Goal: Task Accomplishment & Management: Complete application form

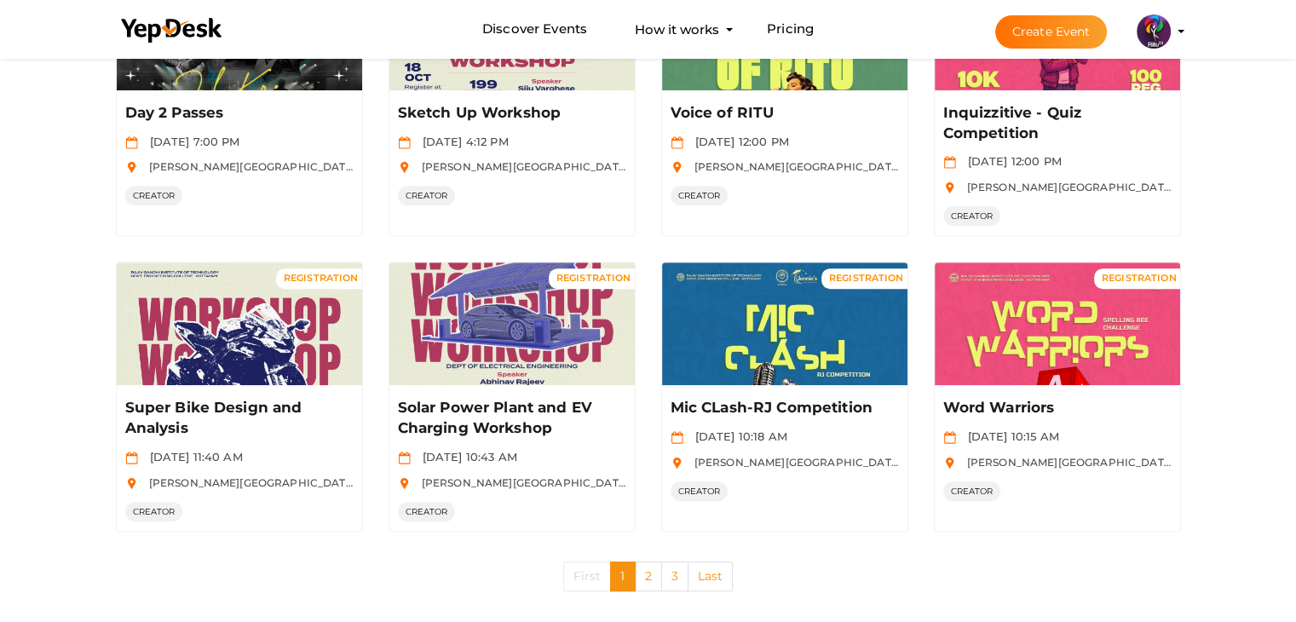
scroll to position [849, 0]
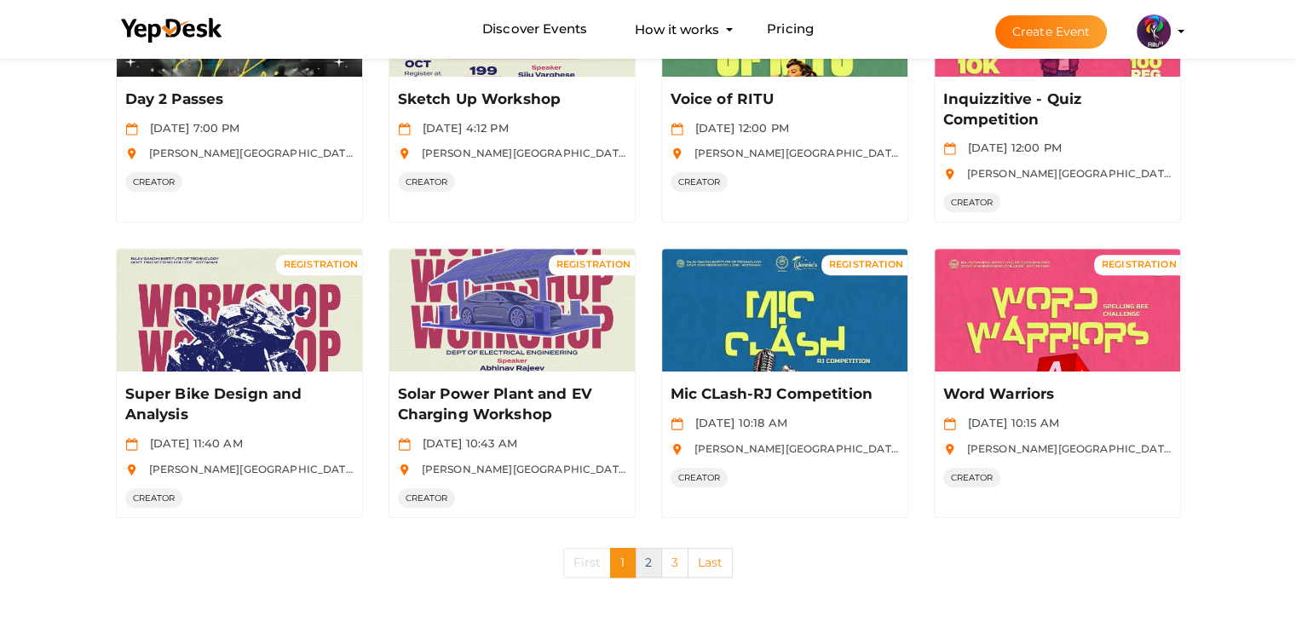
click at [645, 558] on link "2" at bounding box center [648, 563] width 27 height 30
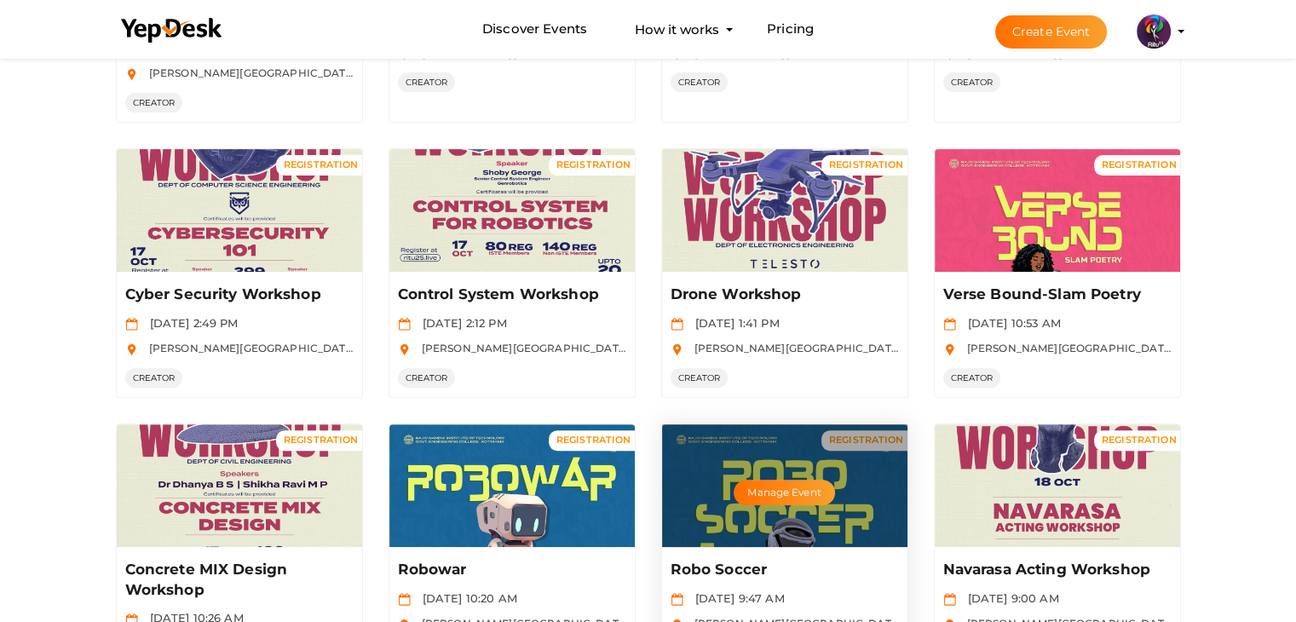
scroll to position [808, 0]
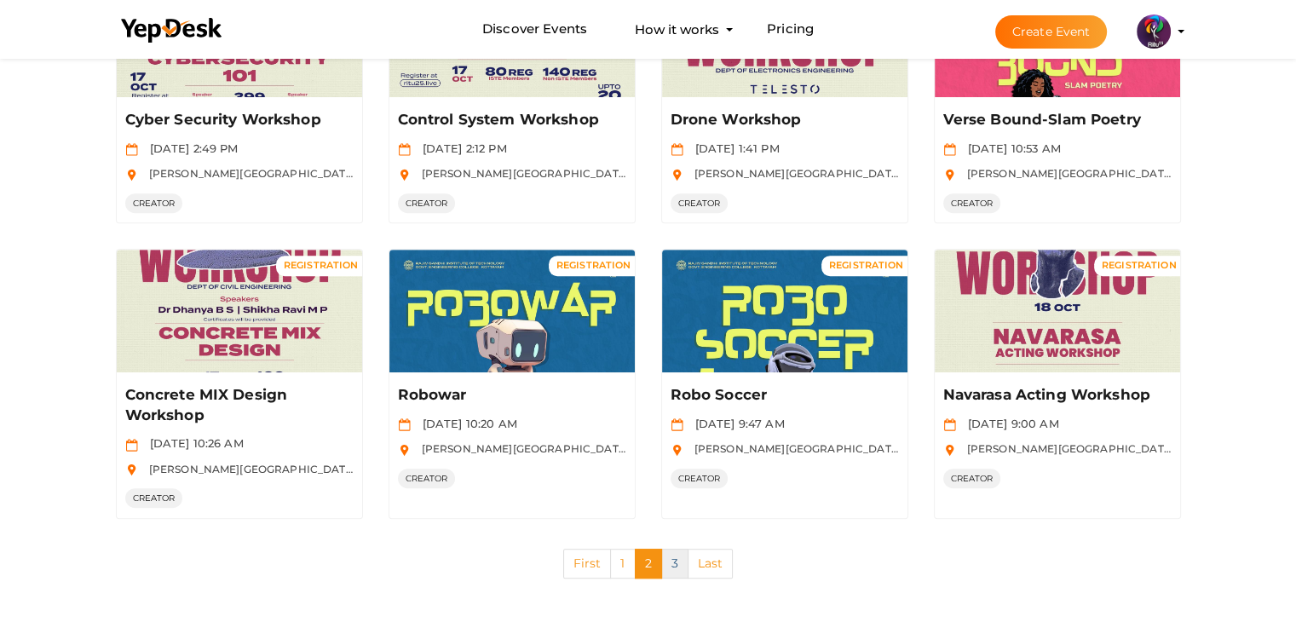
click at [673, 574] on link "3" at bounding box center [674, 564] width 27 height 30
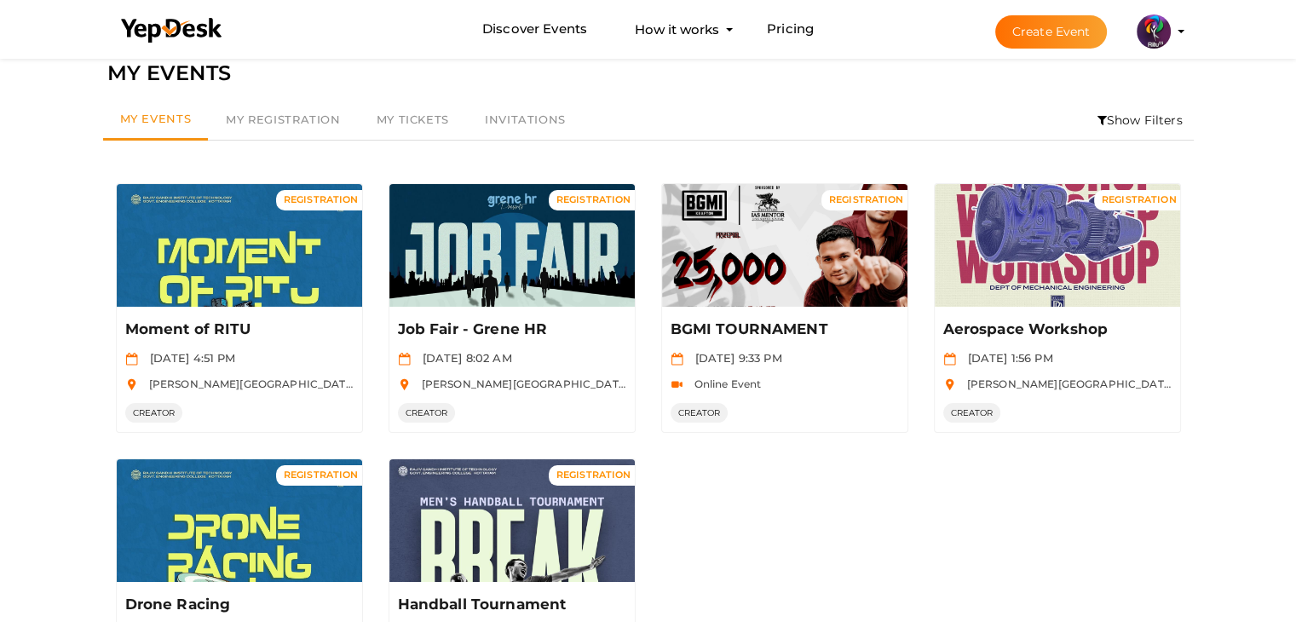
scroll to position [29, 0]
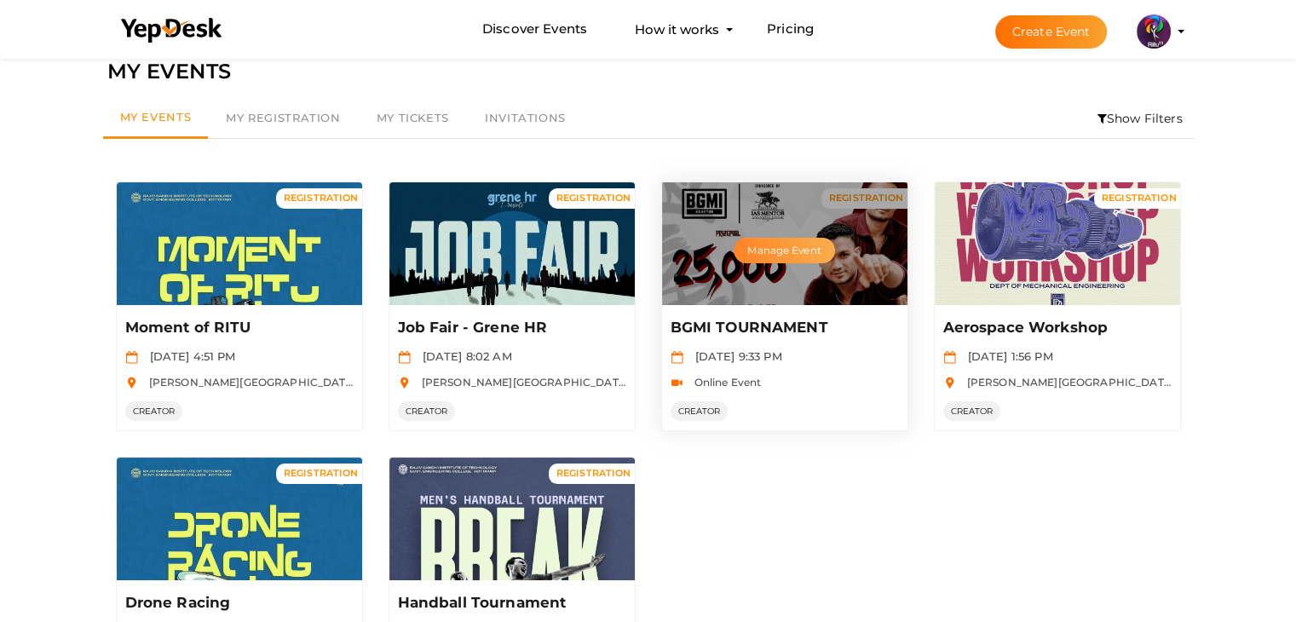
click at [779, 250] on button "Manage Event" at bounding box center [784, 251] width 101 height 26
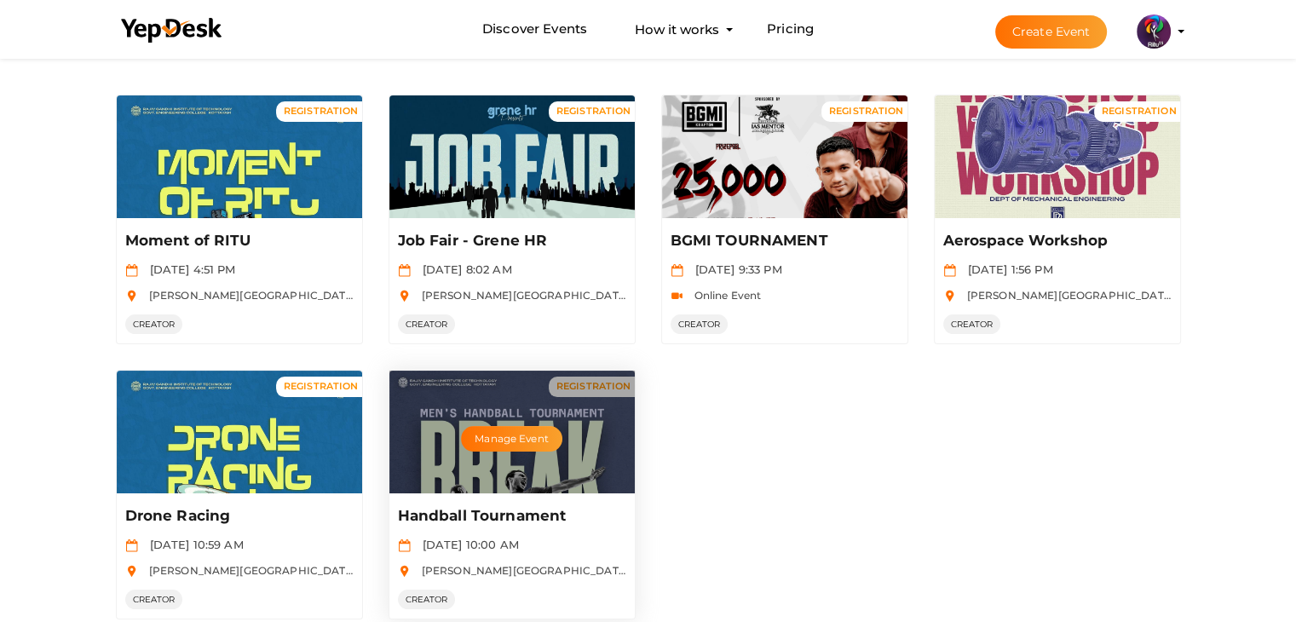
scroll to position [218, 0]
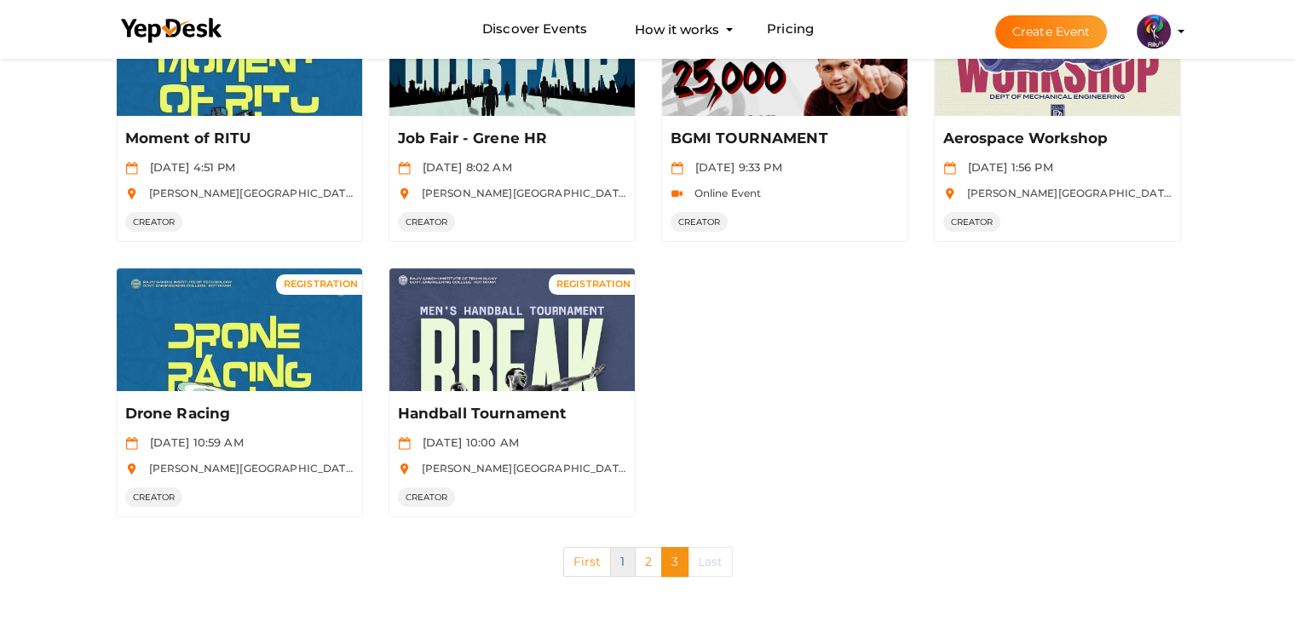
click at [626, 564] on link "1" at bounding box center [622, 562] width 25 height 30
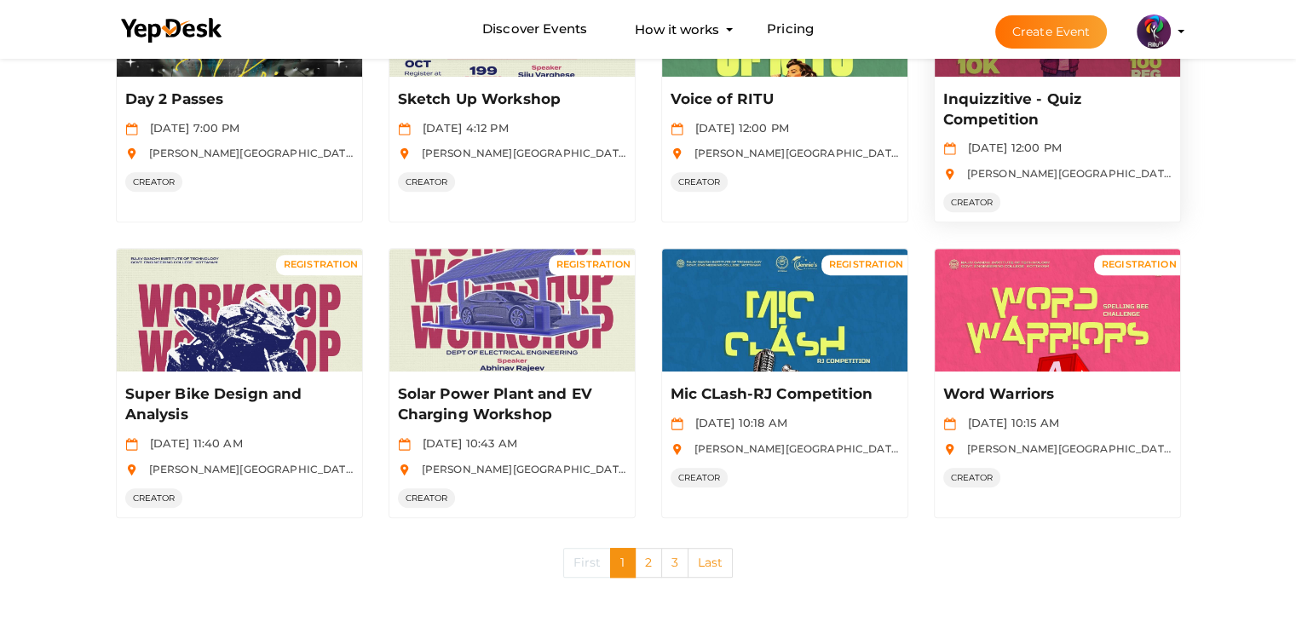
scroll to position [847, 0]
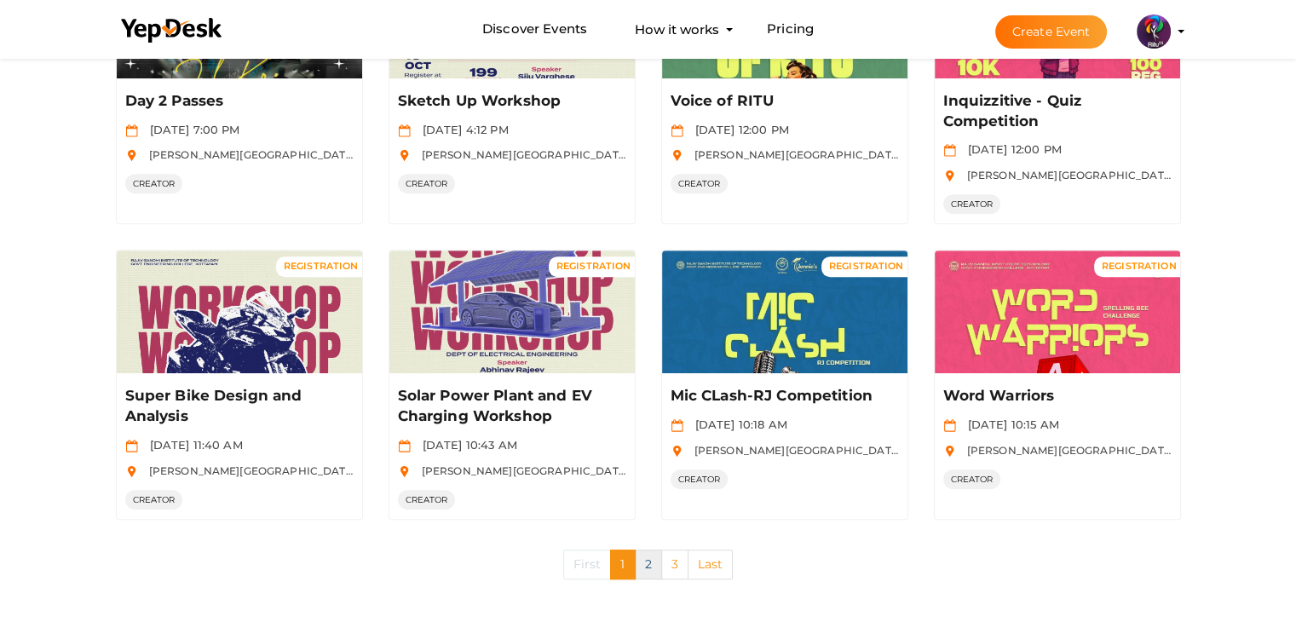
click at [644, 557] on link "2" at bounding box center [648, 565] width 27 height 30
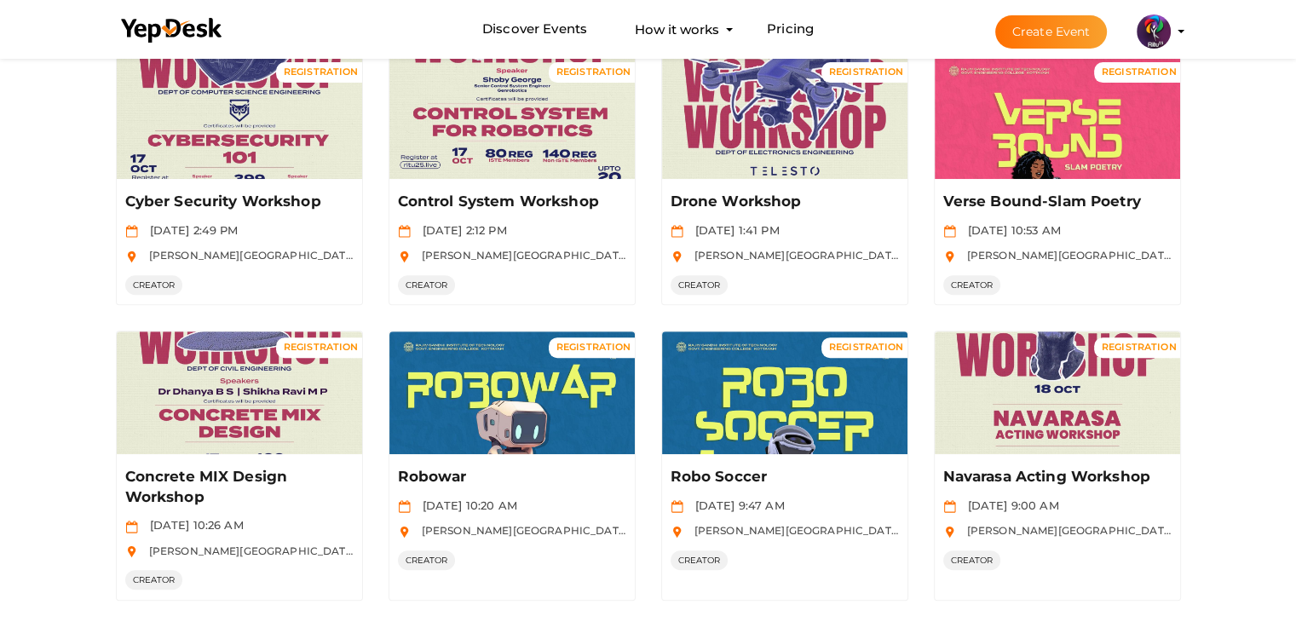
scroll to position [808, 0]
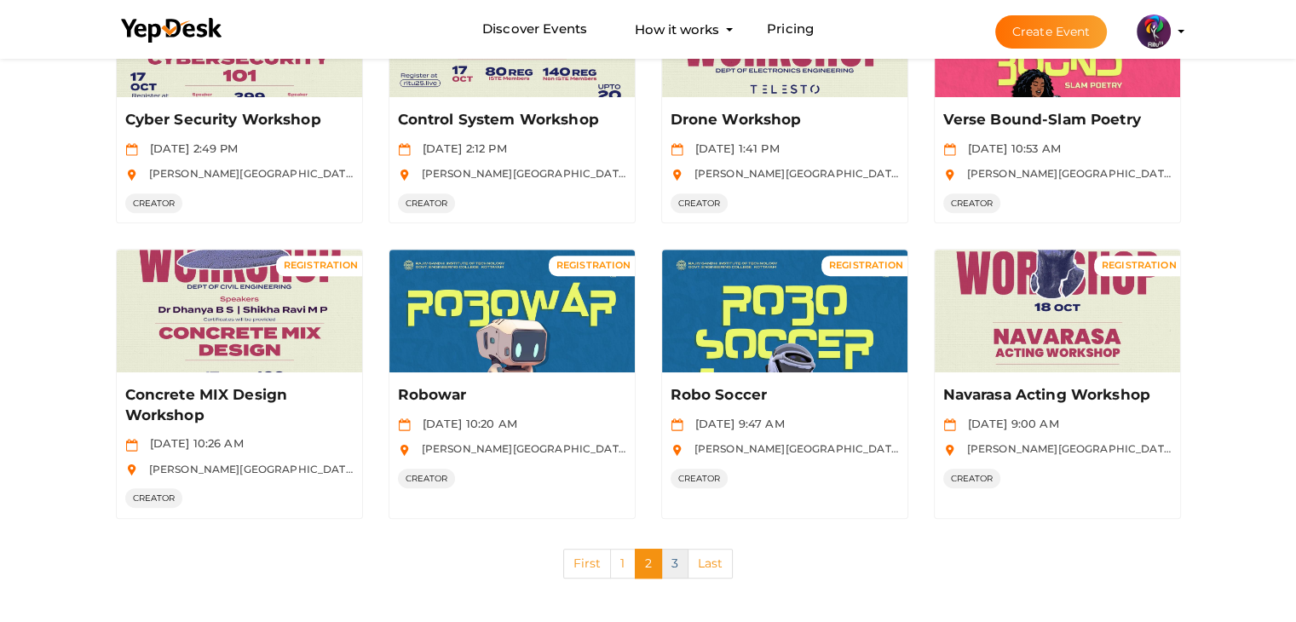
click at [671, 566] on link "3" at bounding box center [674, 564] width 27 height 30
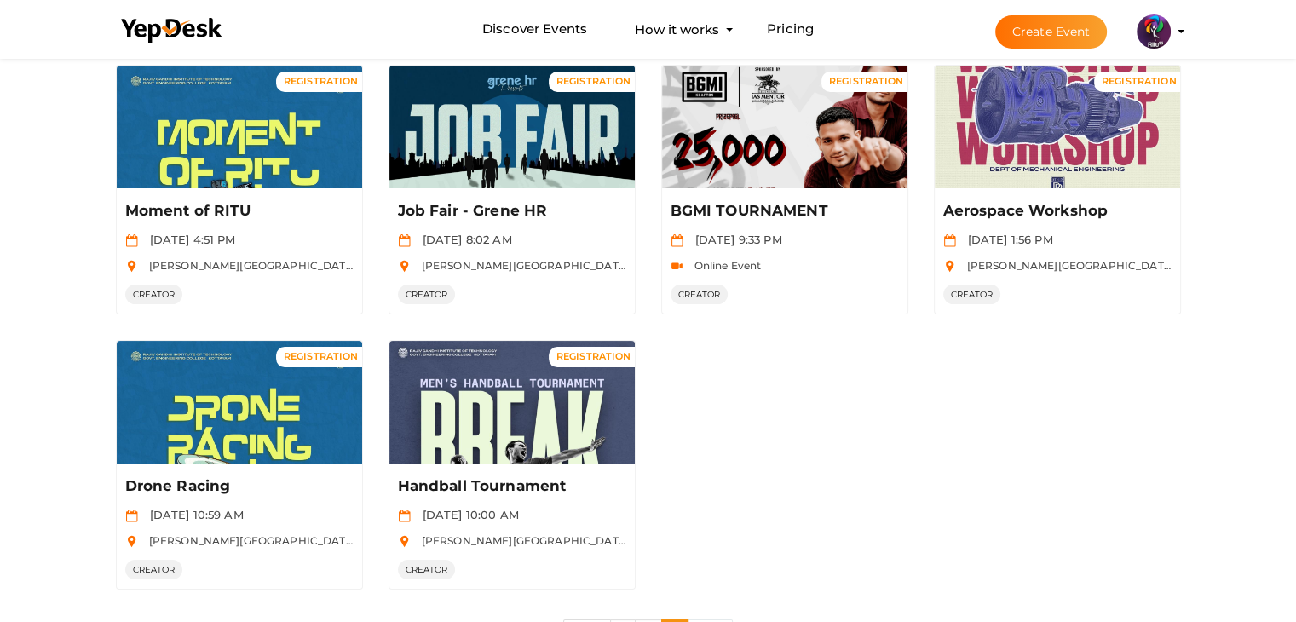
scroll to position [218, 0]
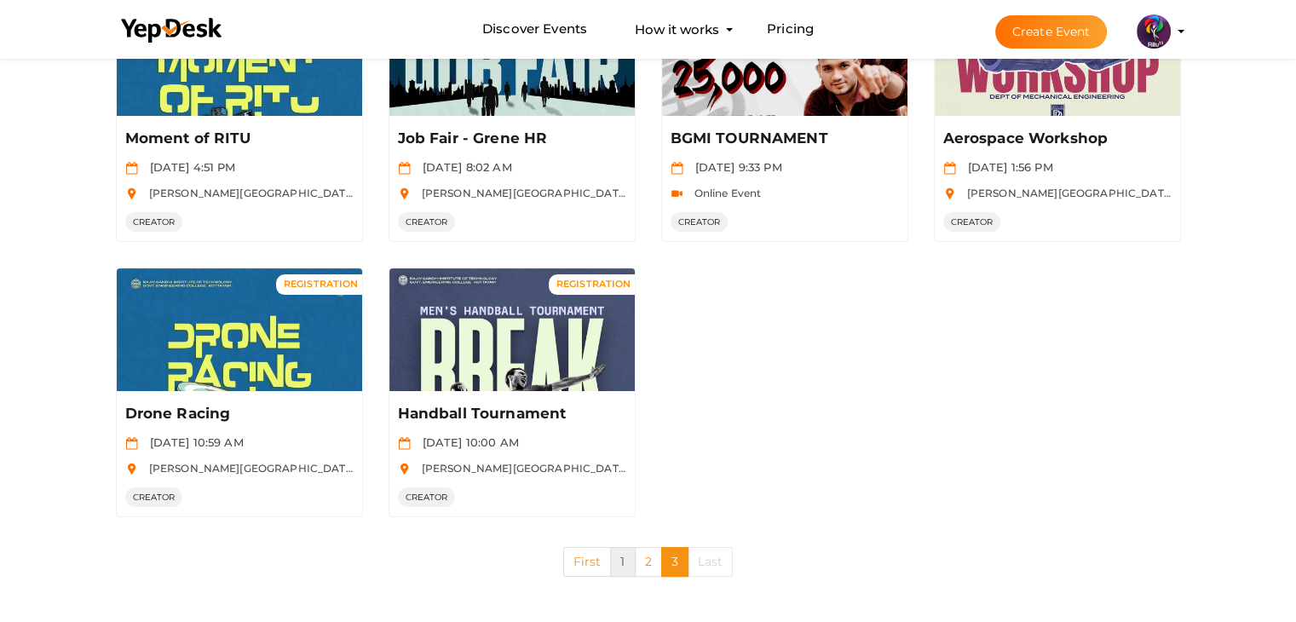
click at [623, 564] on link "1" at bounding box center [622, 562] width 25 height 30
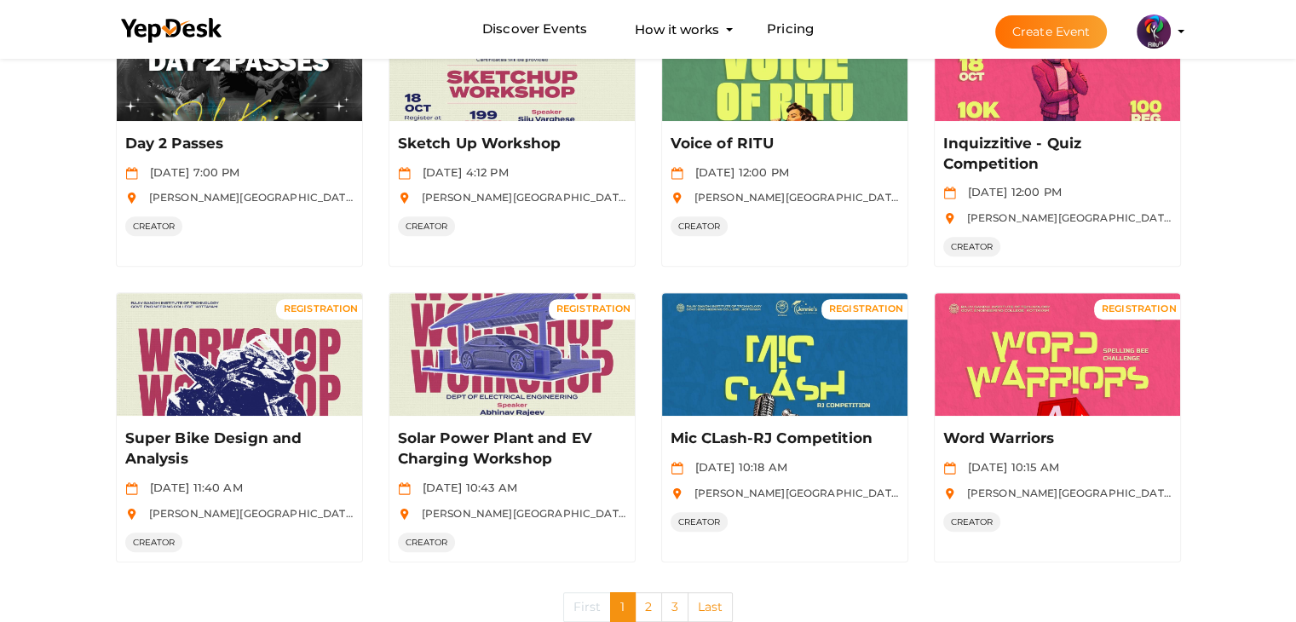
scroll to position [849, 0]
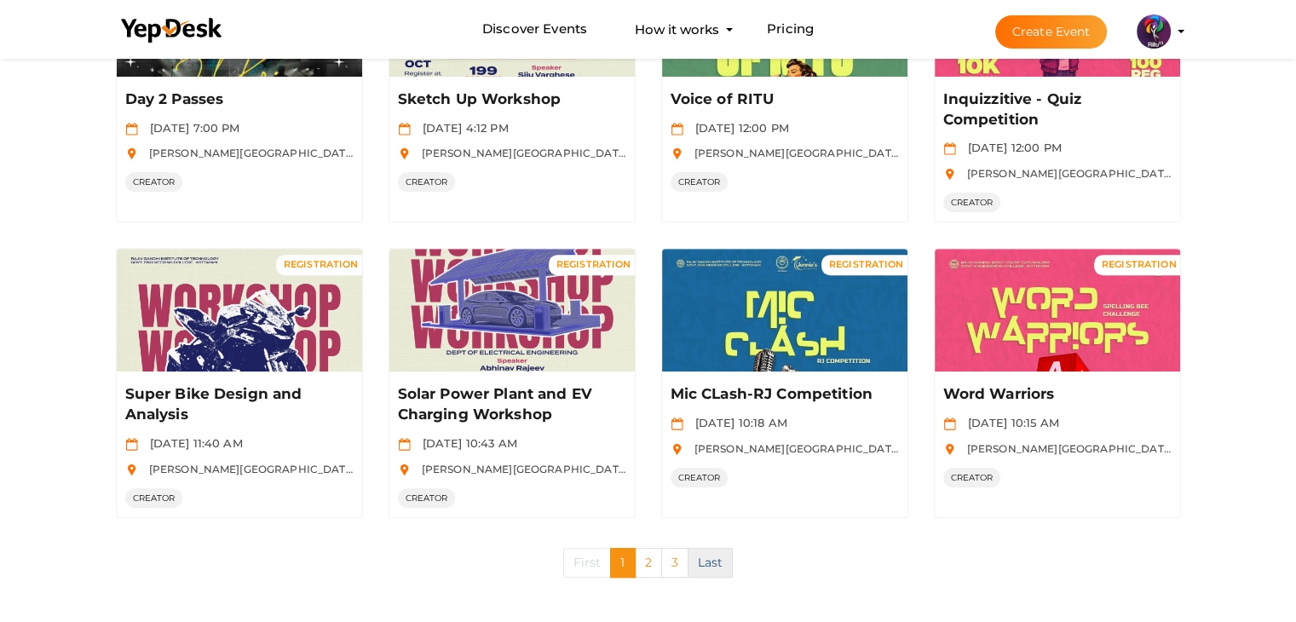
click at [704, 557] on link "Last" at bounding box center [711, 563] width 46 height 30
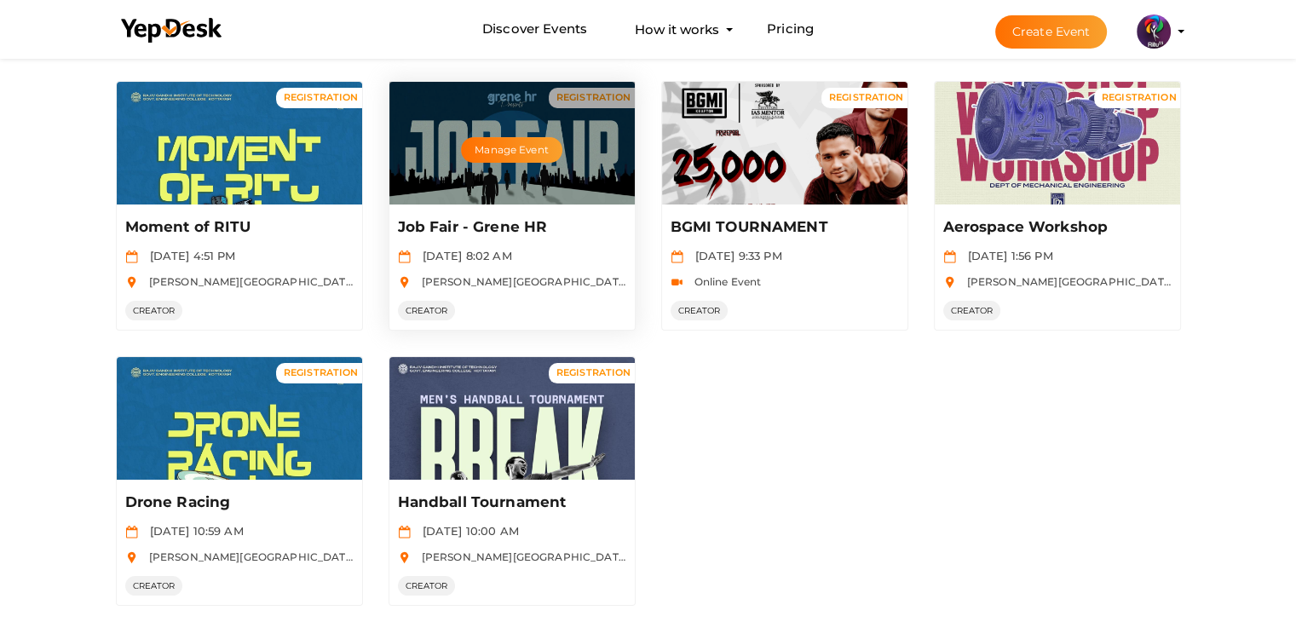
scroll to position [0, 0]
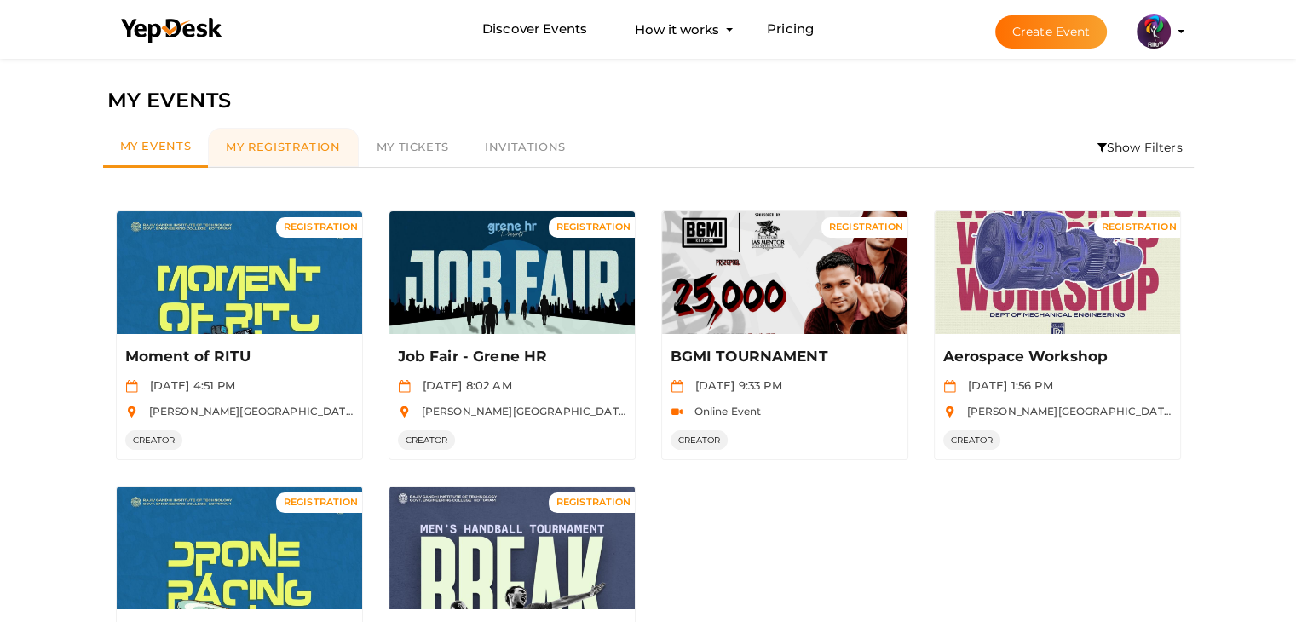
click at [305, 158] on link "My Registration" at bounding box center [283, 147] width 150 height 39
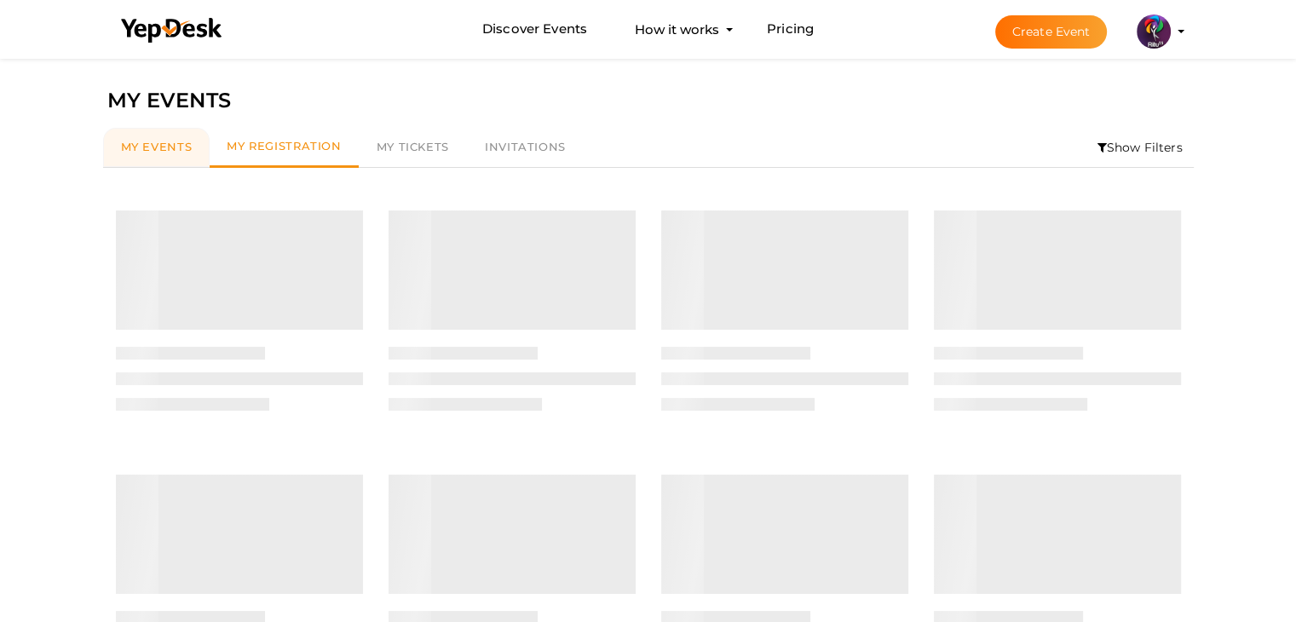
click at [187, 146] on span "My Events" at bounding box center [157, 147] width 72 height 14
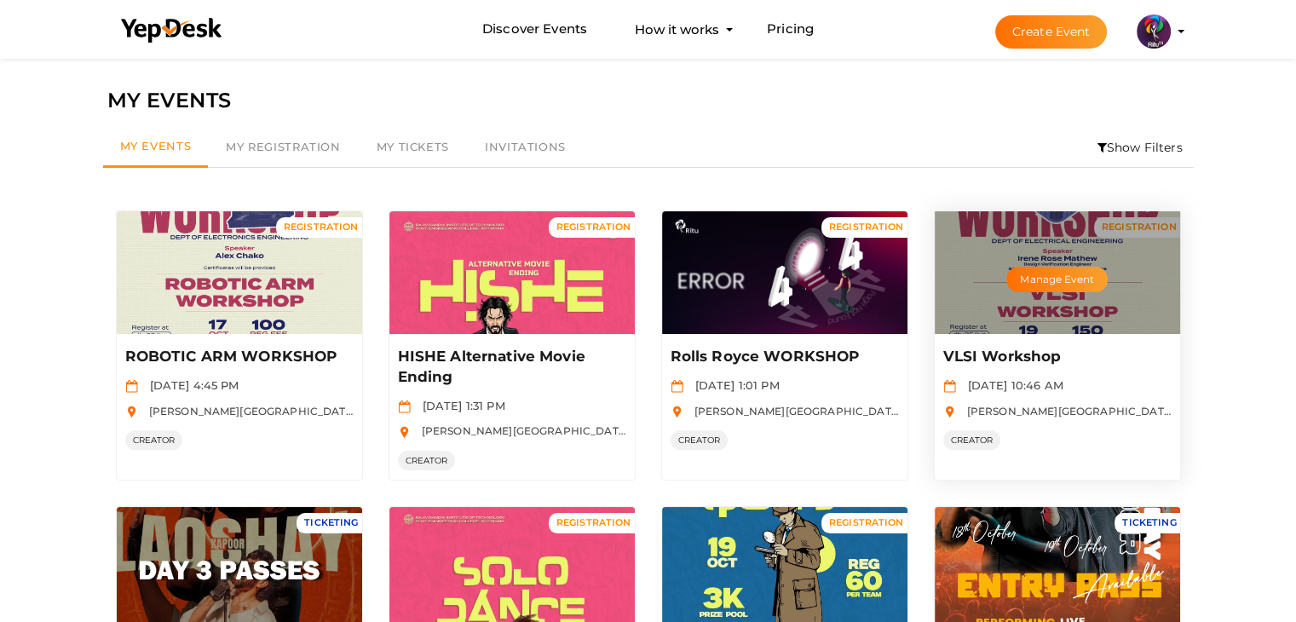
scroll to position [10, 0]
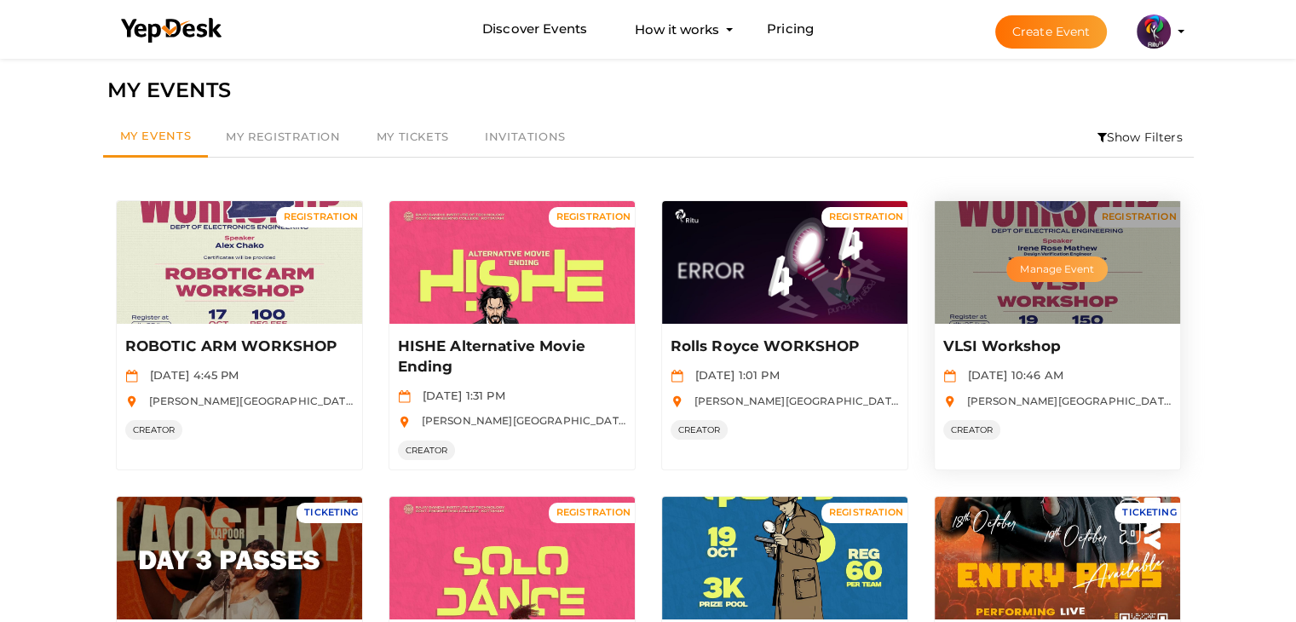
click at [1091, 263] on button "Manage Event" at bounding box center [1056, 270] width 101 height 26
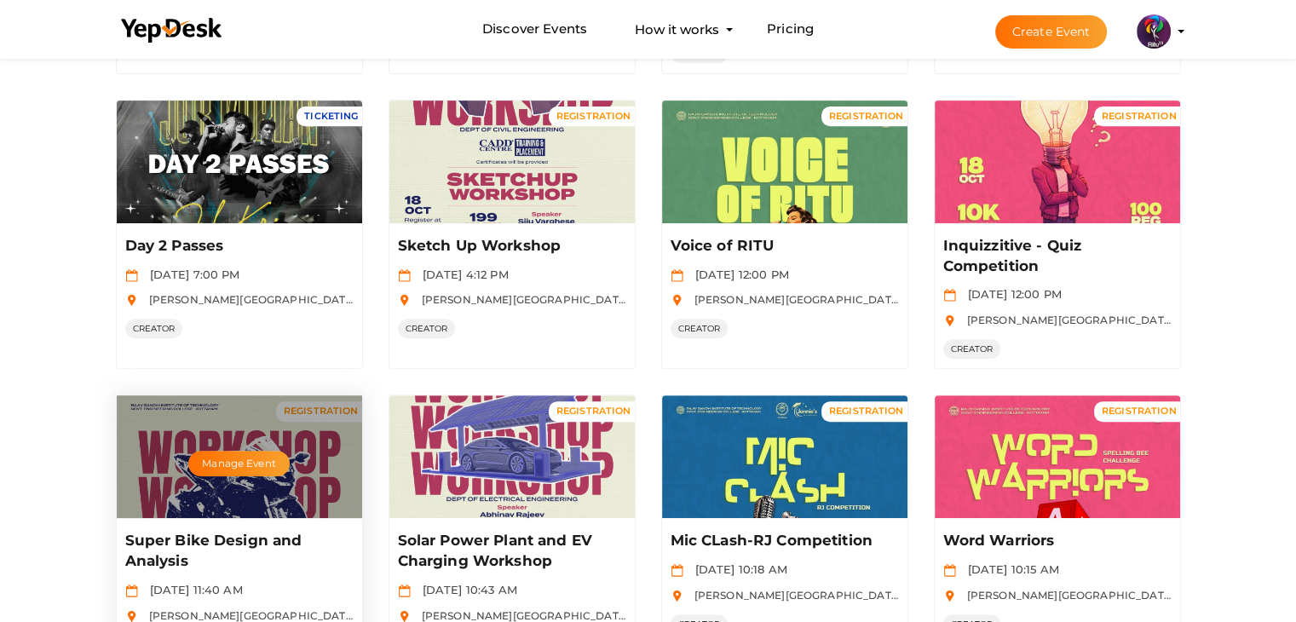
scroll to position [849, 0]
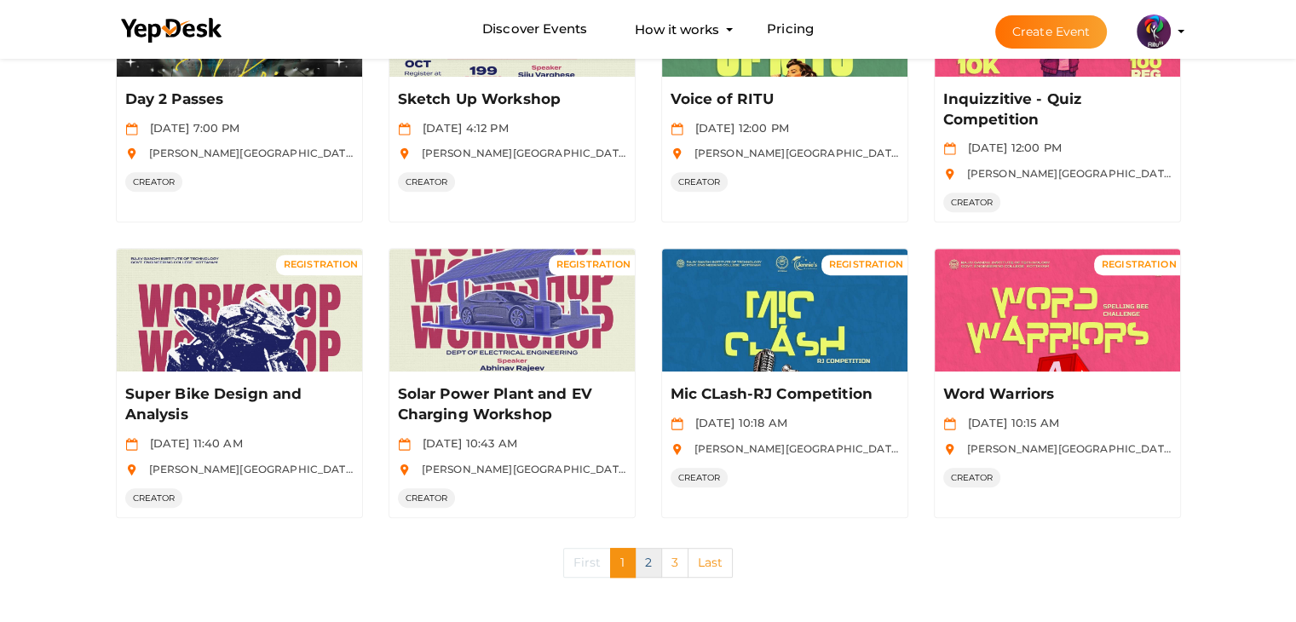
click at [649, 563] on link "2" at bounding box center [648, 563] width 27 height 30
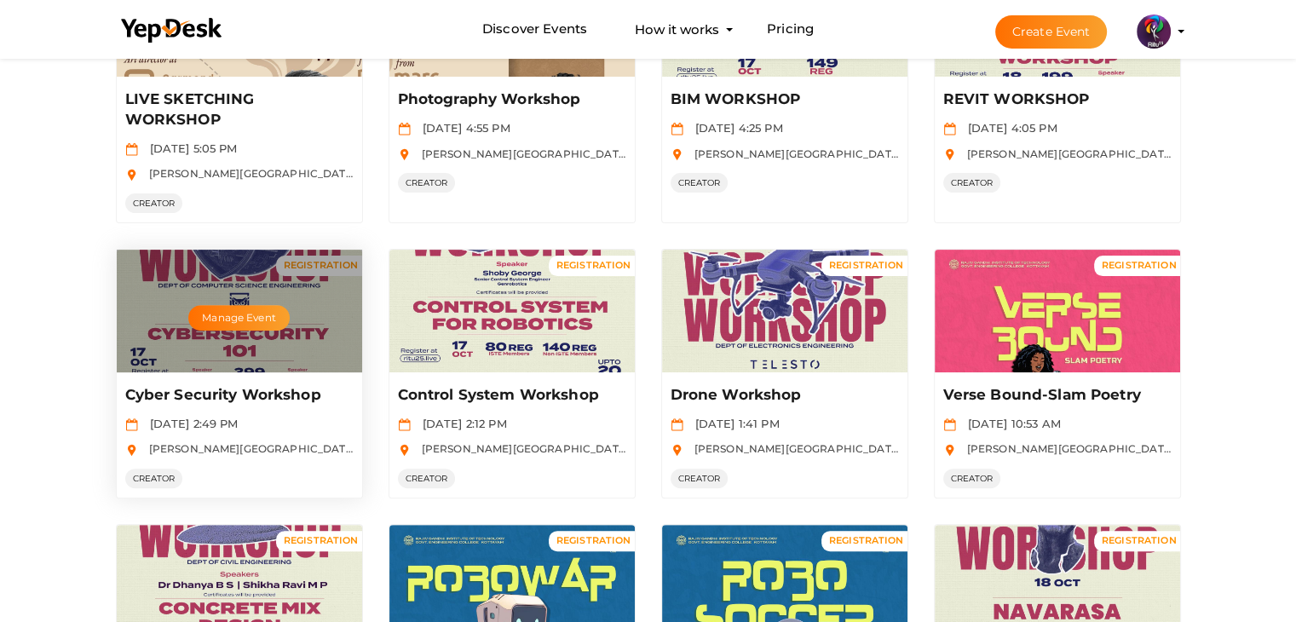
scroll to position [532, 0]
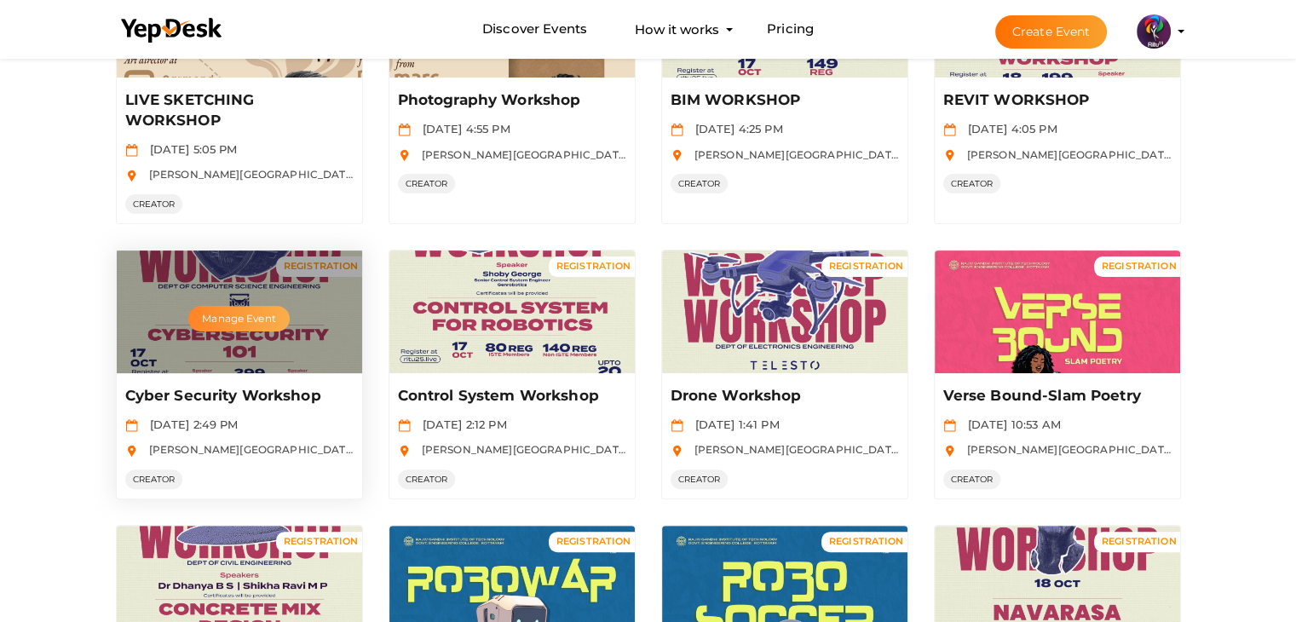
click at [229, 311] on button "Manage Event" at bounding box center [238, 319] width 101 height 26
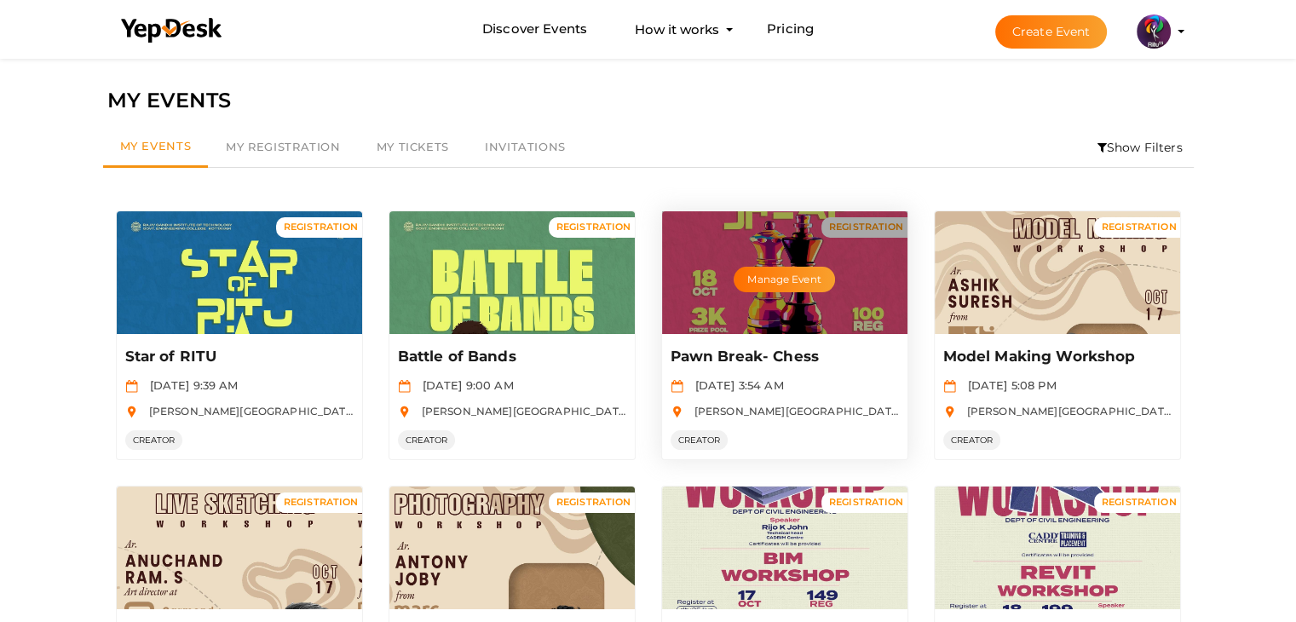
scroll to position [808, 0]
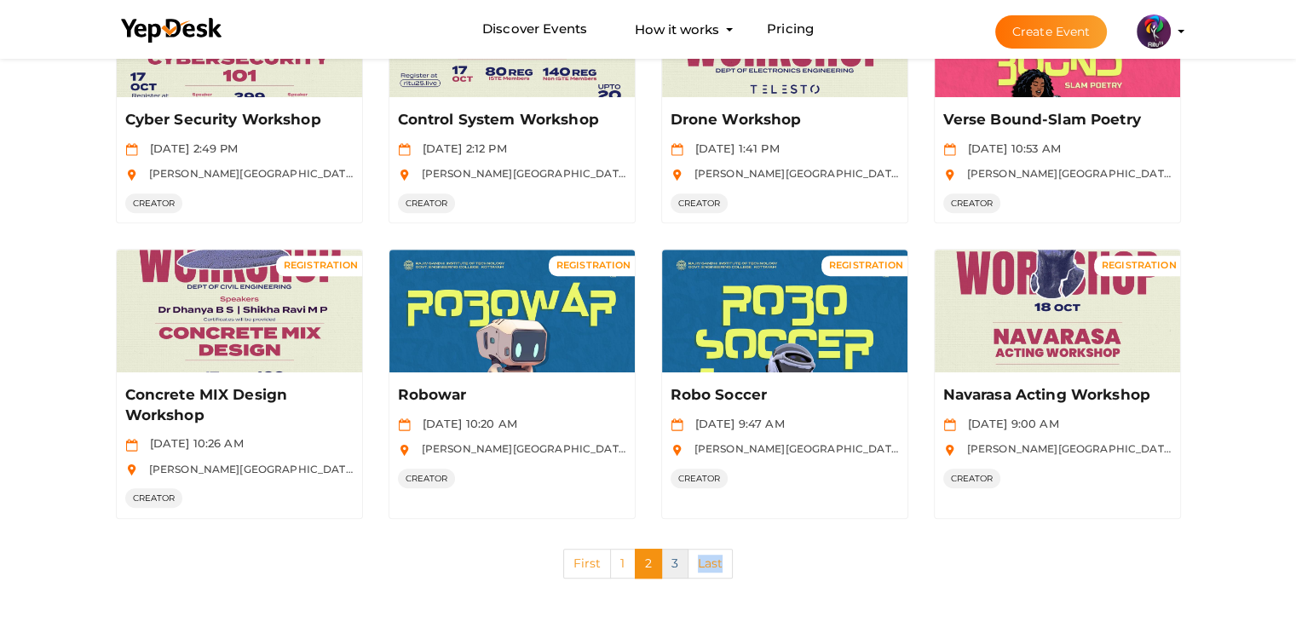
drag, startPoint x: 683, startPoint y: 576, endPoint x: 676, endPoint y: 561, distance: 17.2
click at [676, 561] on div "First 1 2 3 Last" at bounding box center [648, 564] width 1116 height 64
click at [676, 561] on link "3" at bounding box center [674, 564] width 27 height 30
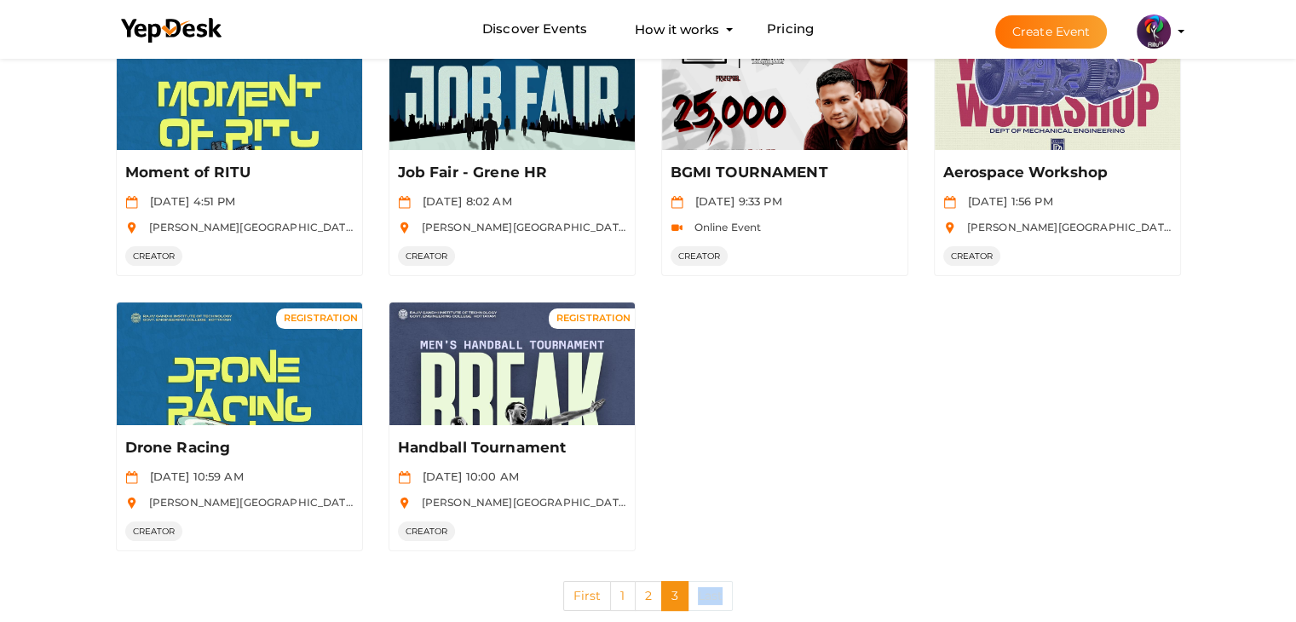
scroll to position [189, 0]
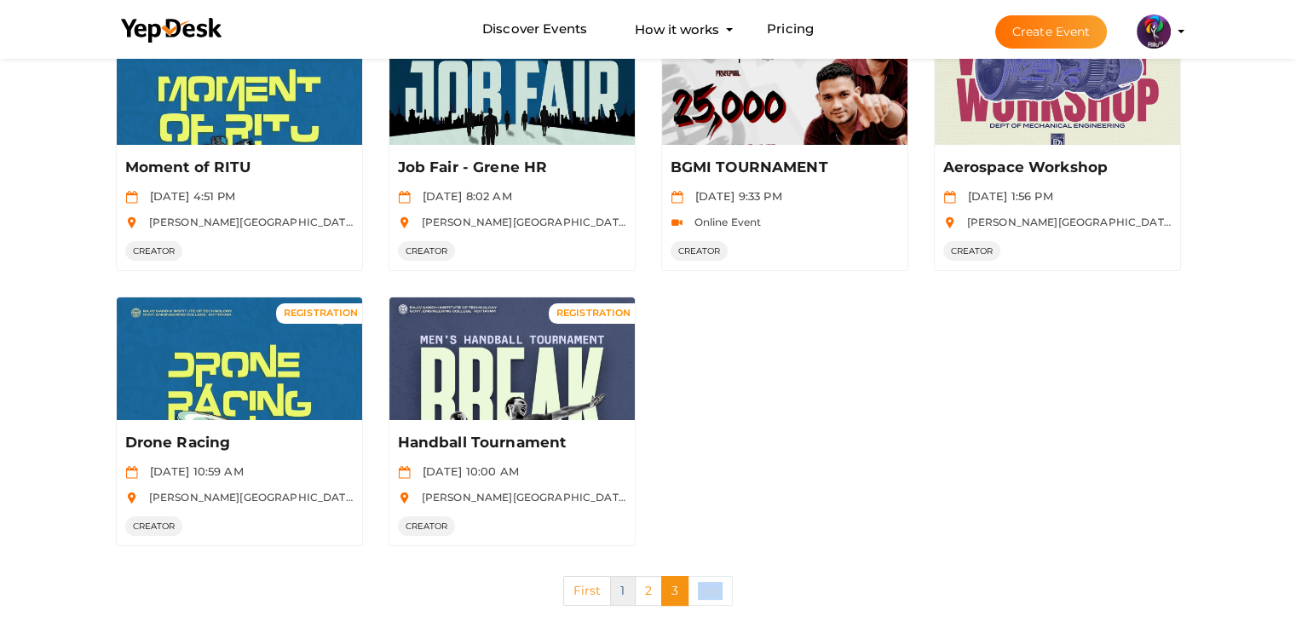
click at [620, 577] on link "1" at bounding box center [622, 591] width 25 height 30
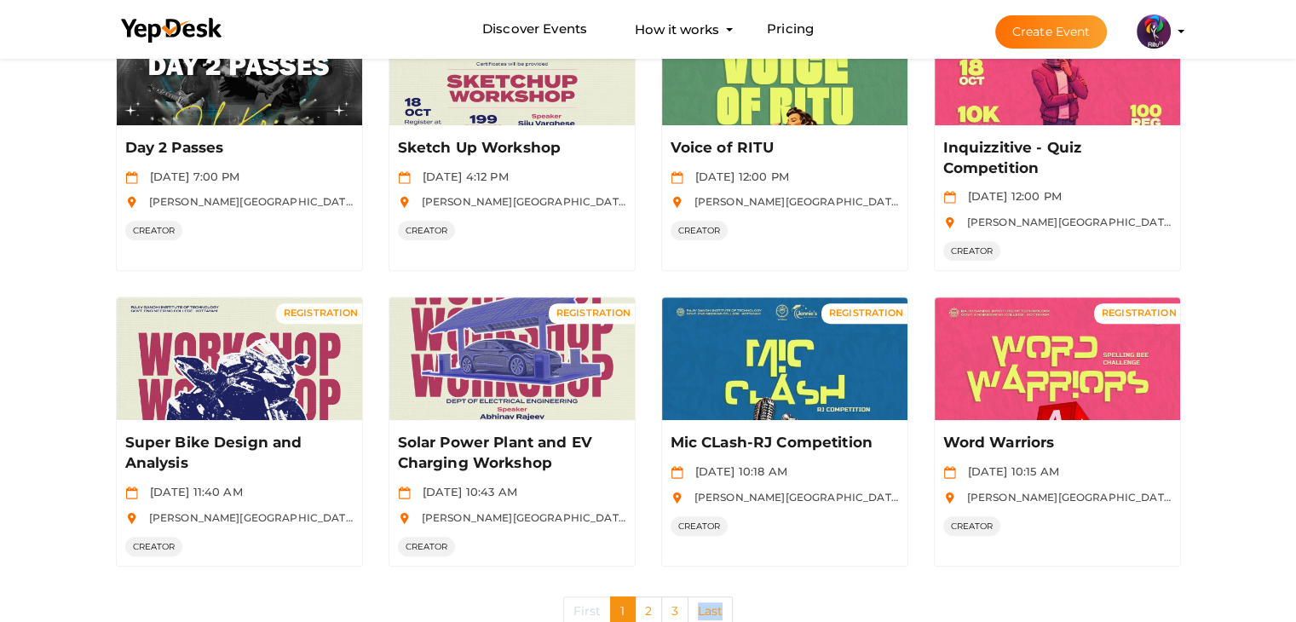
scroll to position [849, 0]
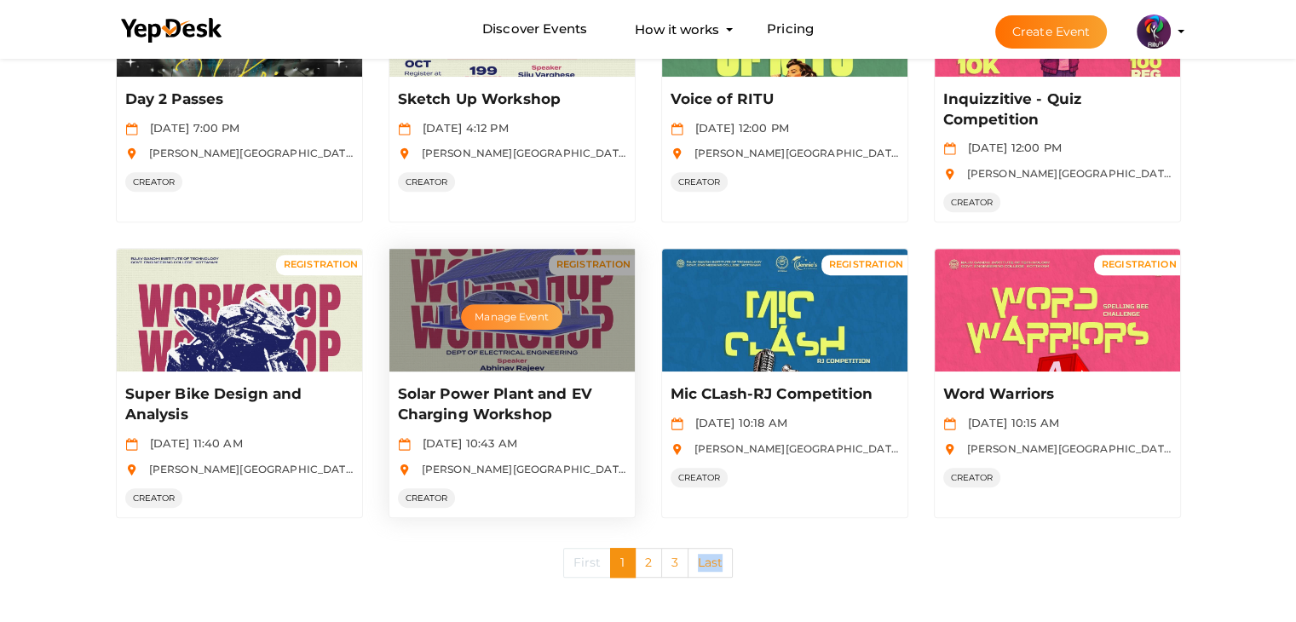
click at [535, 309] on button "Manage Event" at bounding box center [511, 317] width 101 height 26
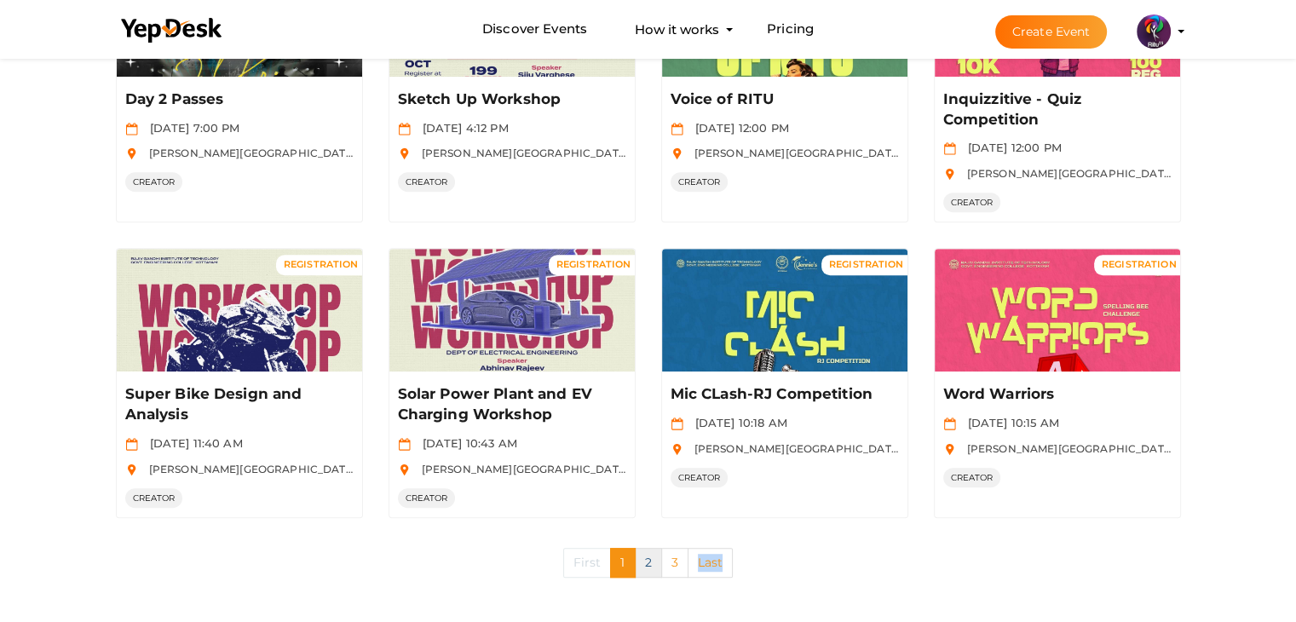
click at [640, 558] on link "2" at bounding box center [648, 563] width 27 height 30
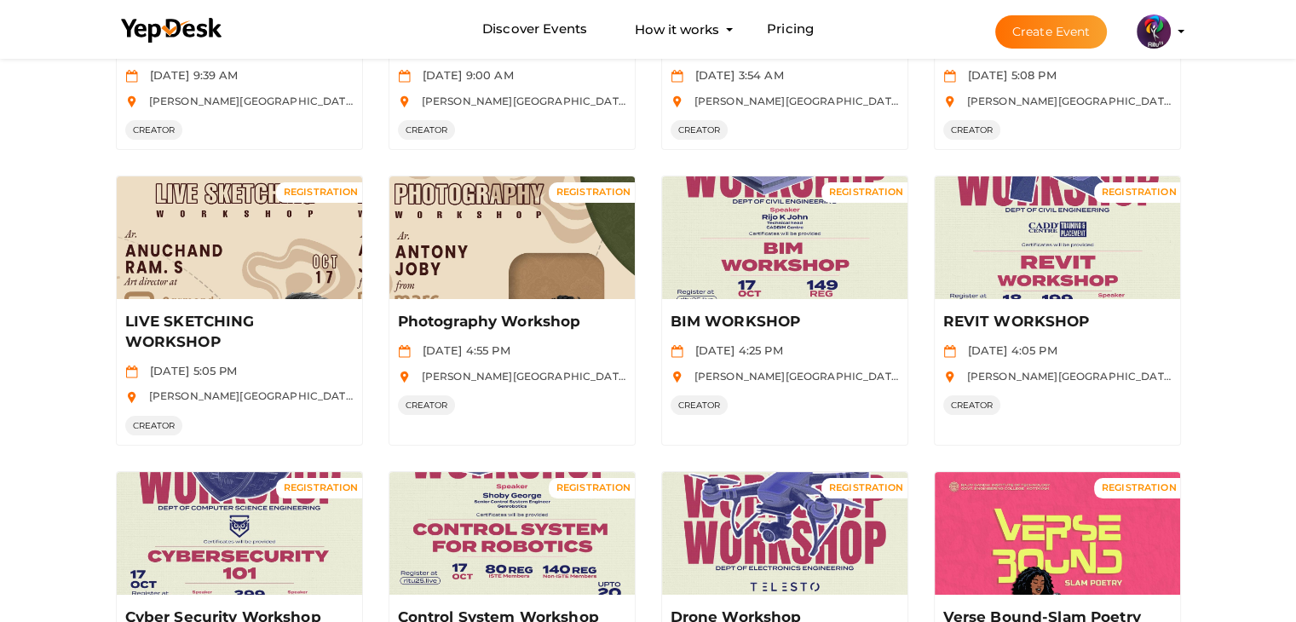
scroll to position [0, 0]
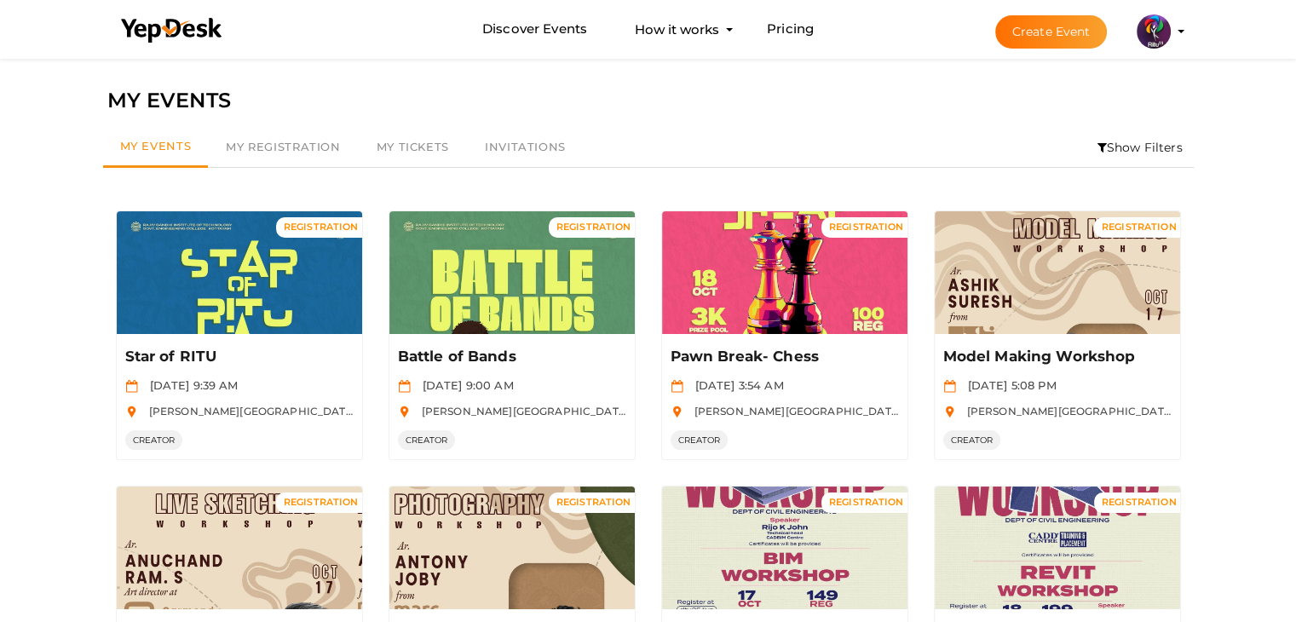
click at [1040, 27] on button "Create Event" at bounding box center [1051, 31] width 112 height 33
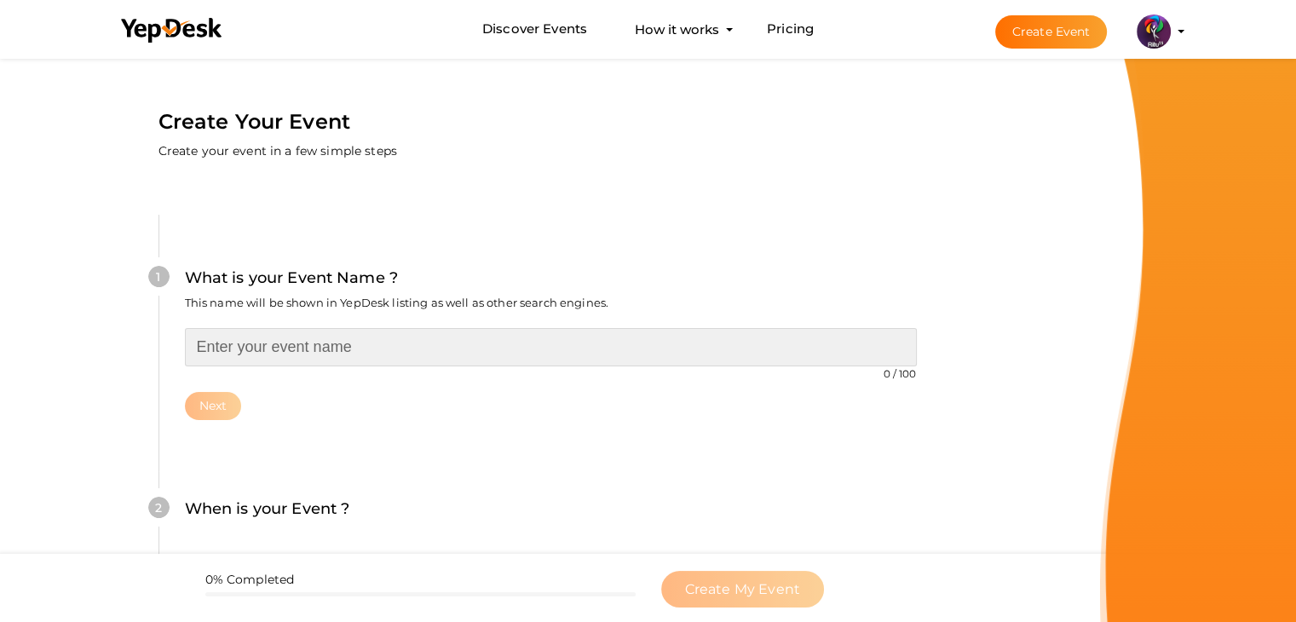
click at [440, 354] on input "text" at bounding box center [551, 347] width 732 height 38
type input "MEMEWAR"
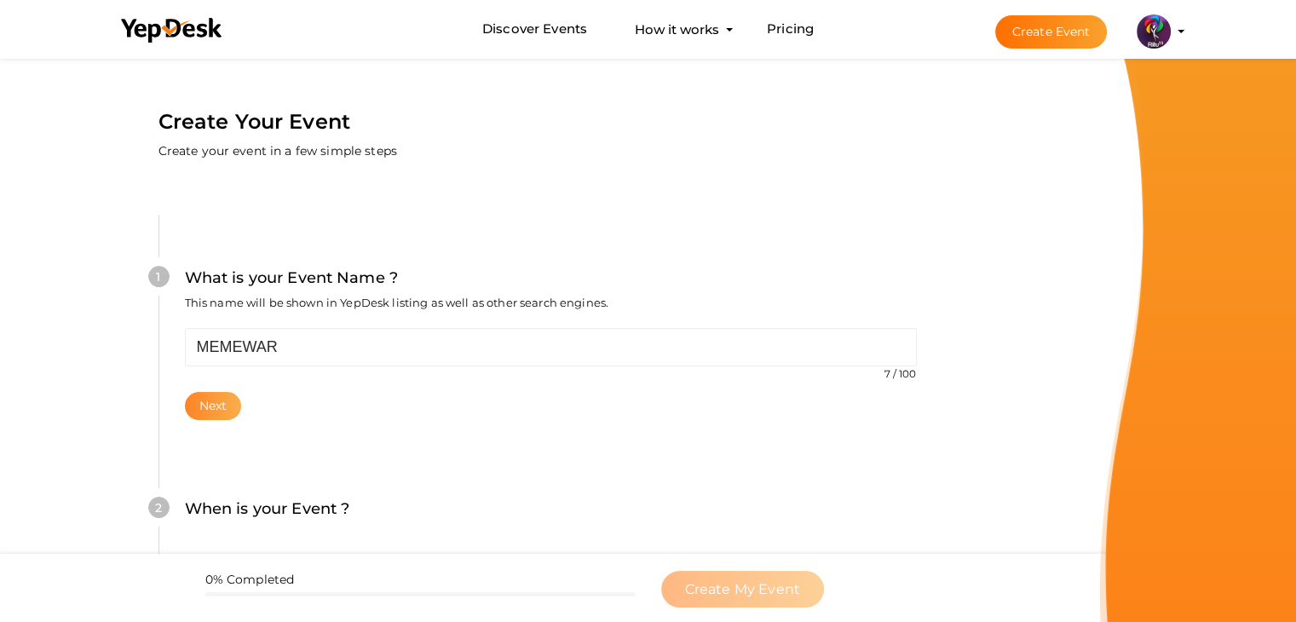
click at [225, 395] on button "Next" at bounding box center [213, 406] width 57 height 28
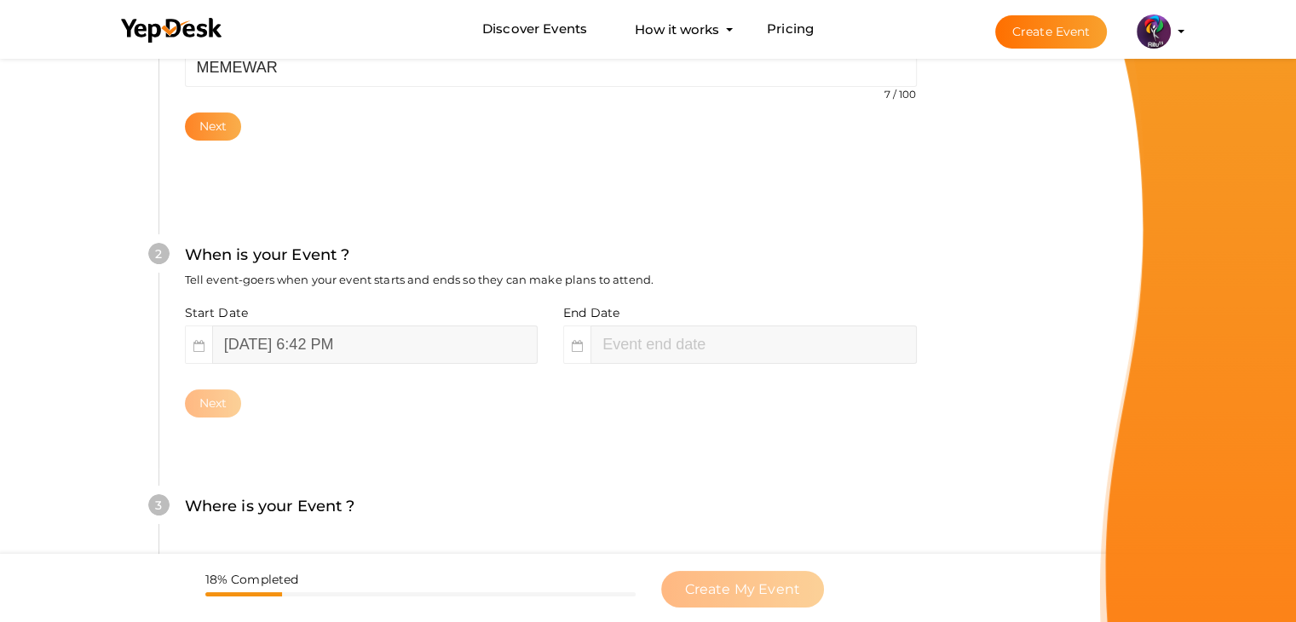
scroll to position [350, 0]
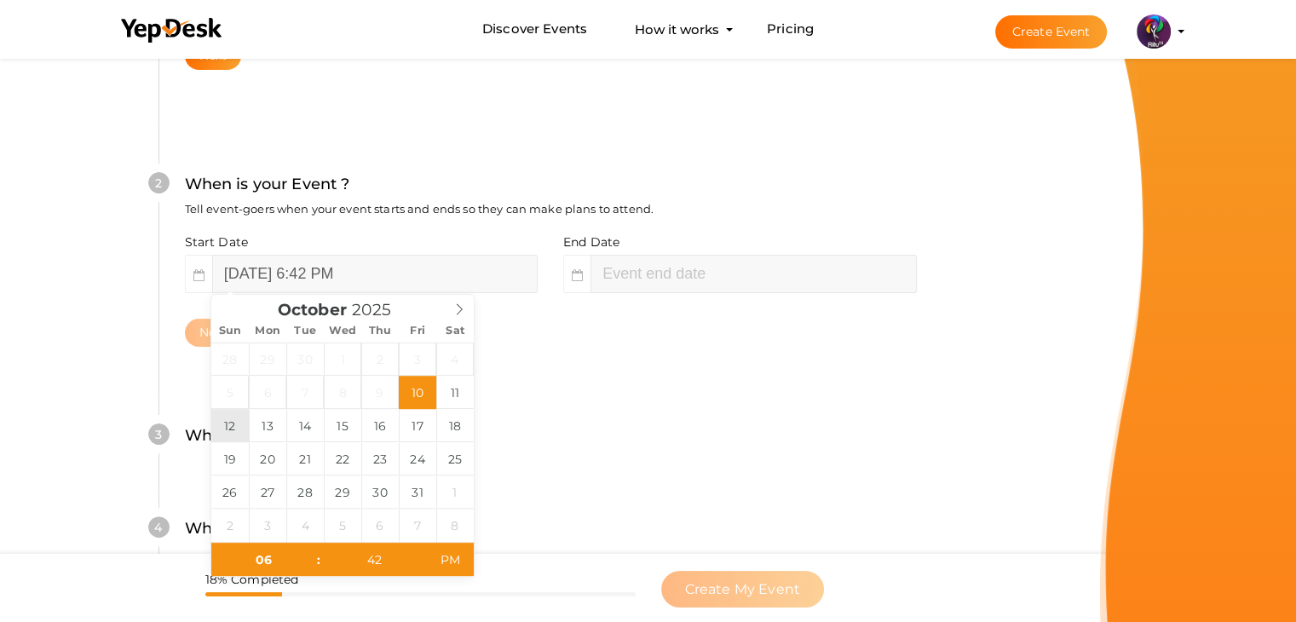
type input "[DATE] 6:42 PM"
type input "08"
type input "42"
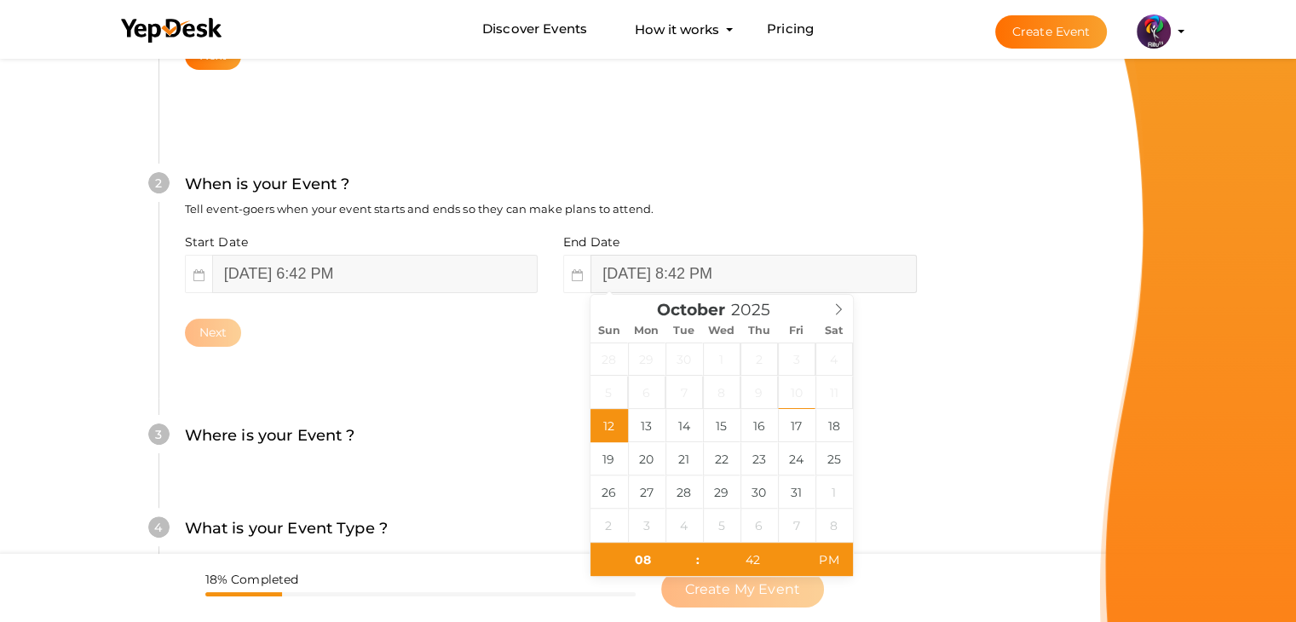
click at [701, 269] on input "[DATE] 8:42 PM" at bounding box center [754, 274] width 326 height 38
type input "[DATE] 8:42 PM"
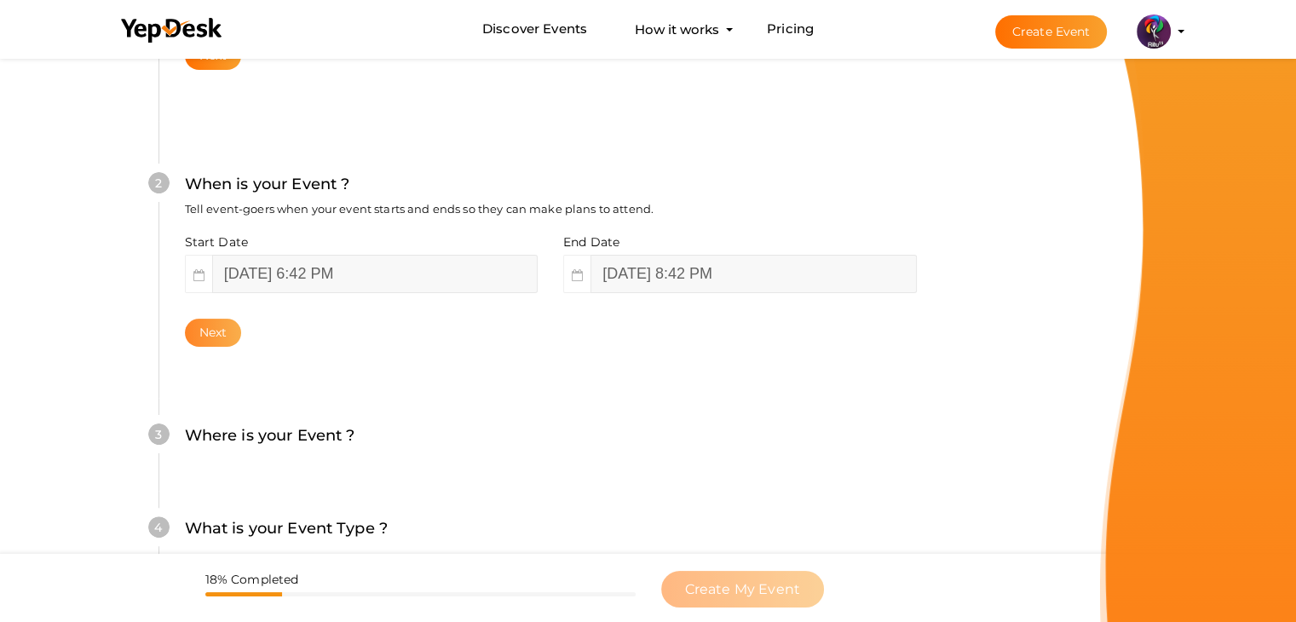
click at [217, 335] on button "Next" at bounding box center [213, 333] width 57 height 28
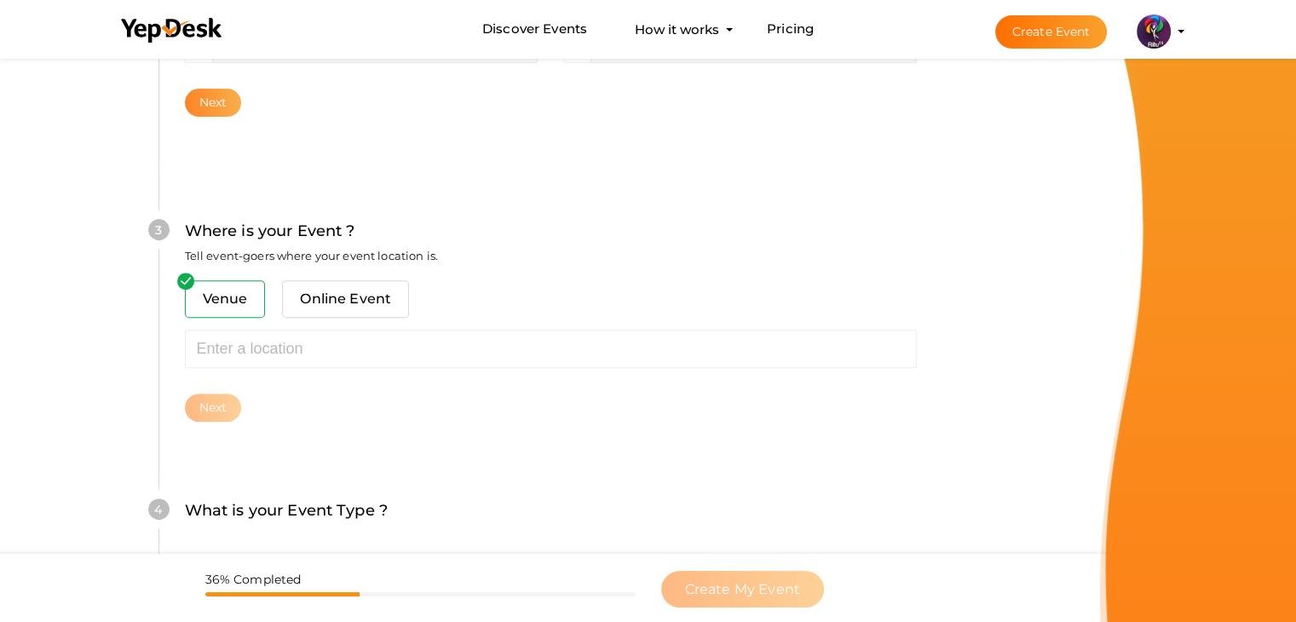
scroll to position [627, 0]
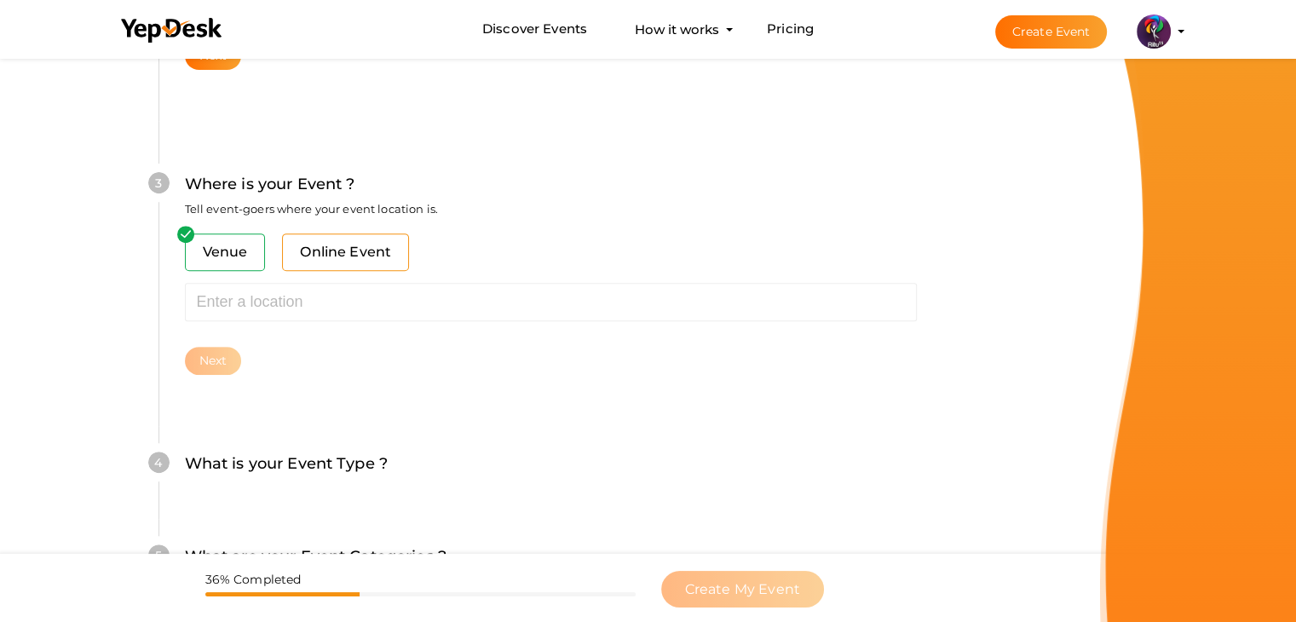
click at [344, 250] on span "Online Event" at bounding box center [345, 252] width 127 height 37
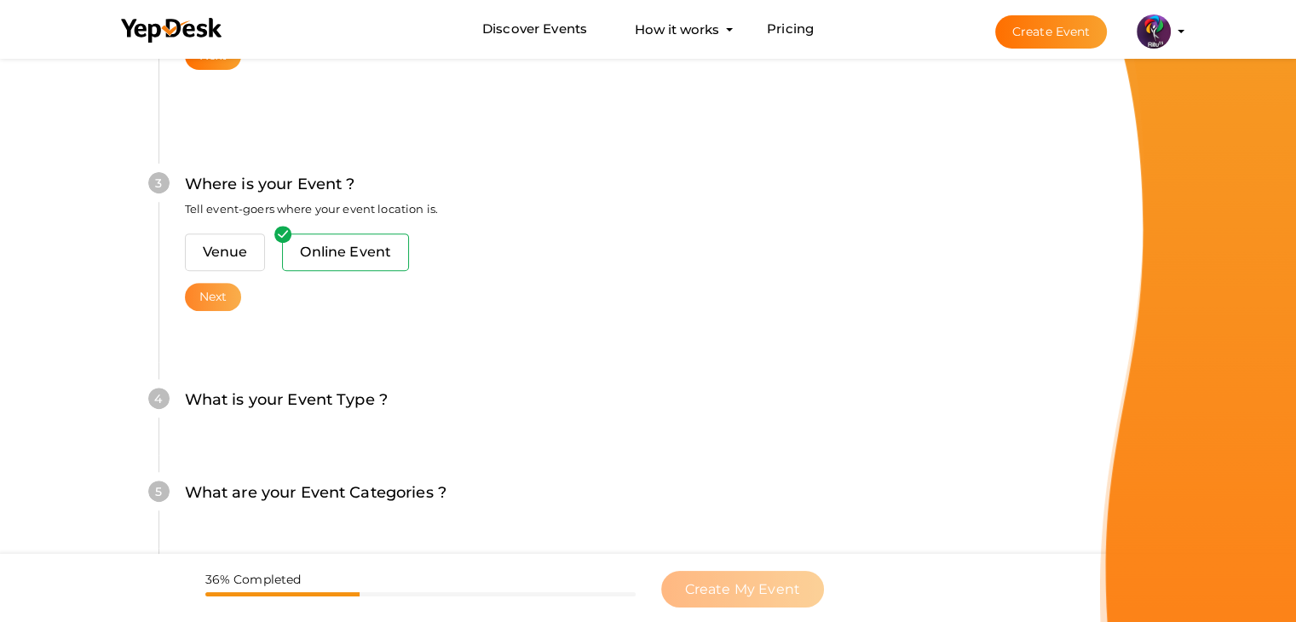
click at [220, 300] on button "Next" at bounding box center [213, 297] width 57 height 28
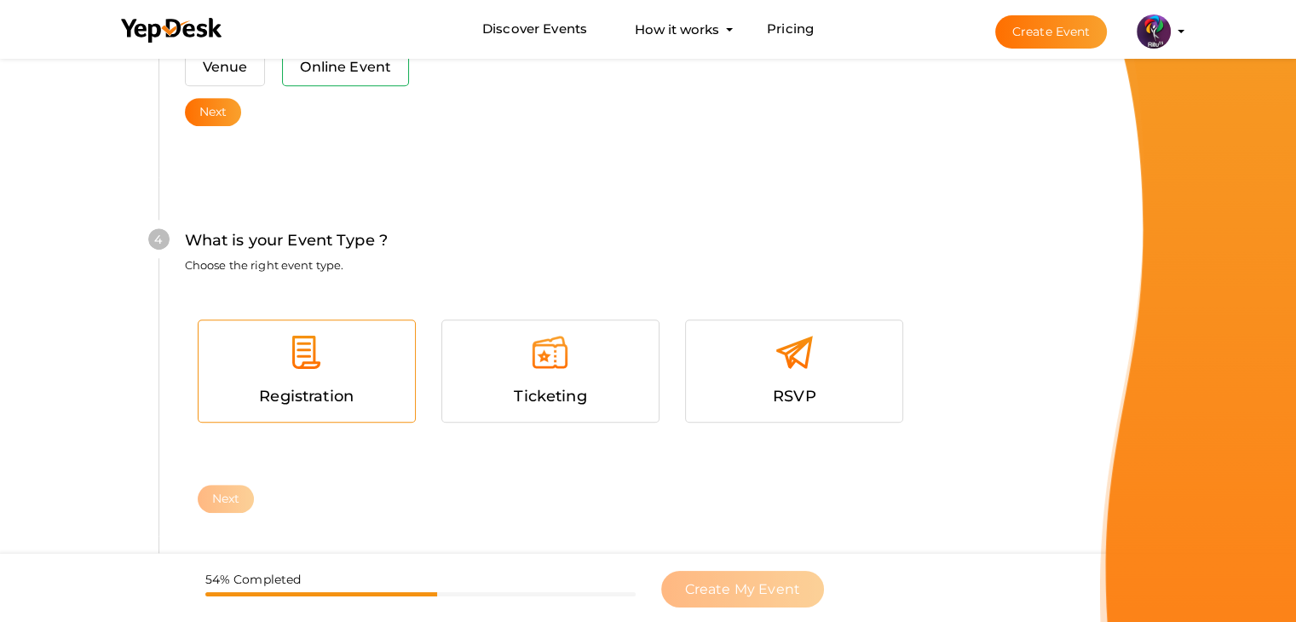
scroll to position [868, 0]
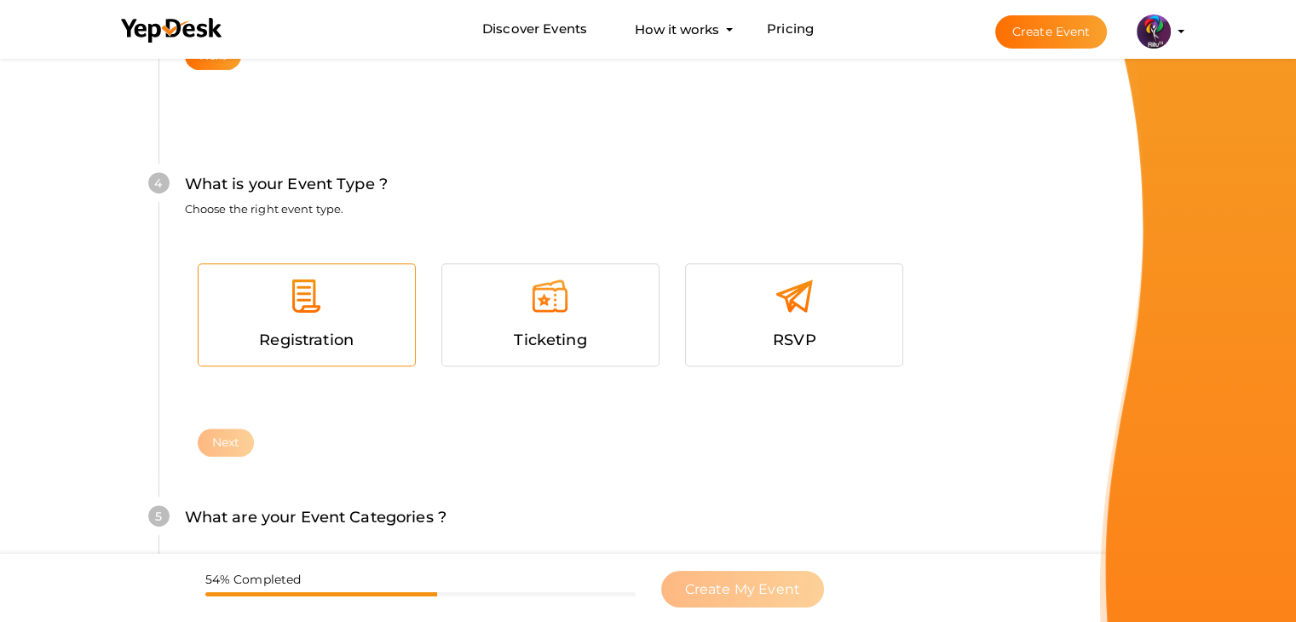
click at [347, 311] on div at bounding box center [306, 302] width 191 height 51
click at [243, 437] on button "Next" at bounding box center [226, 443] width 57 height 28
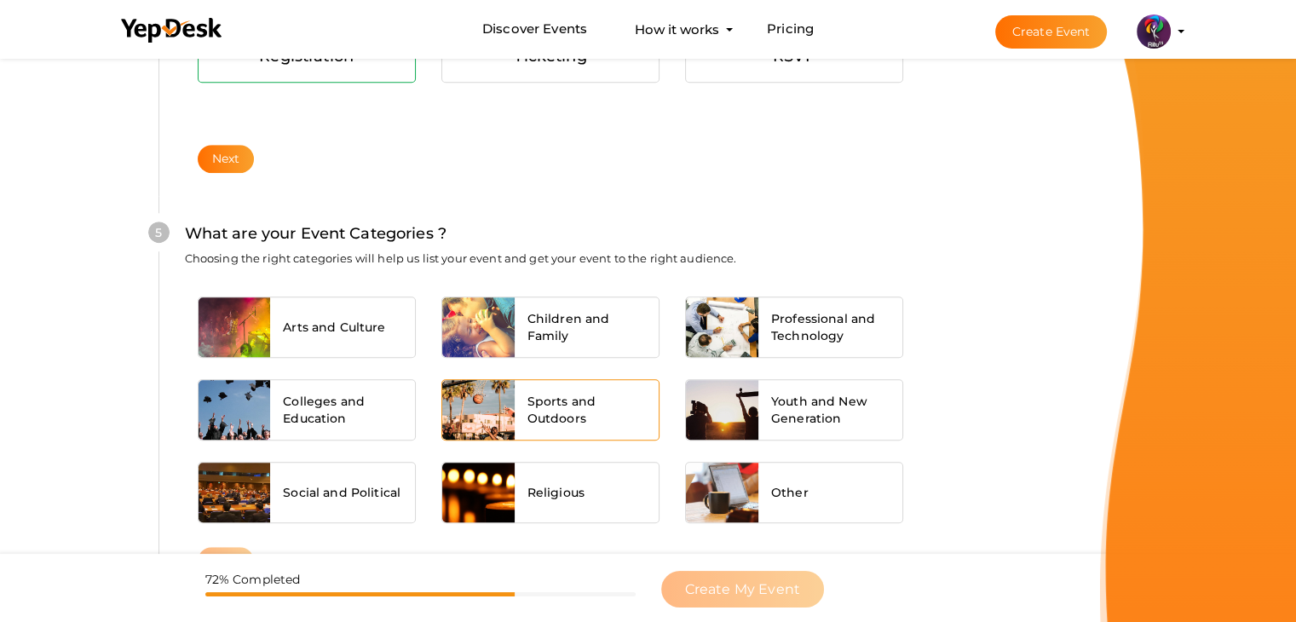
scroll to position [1226, 0]
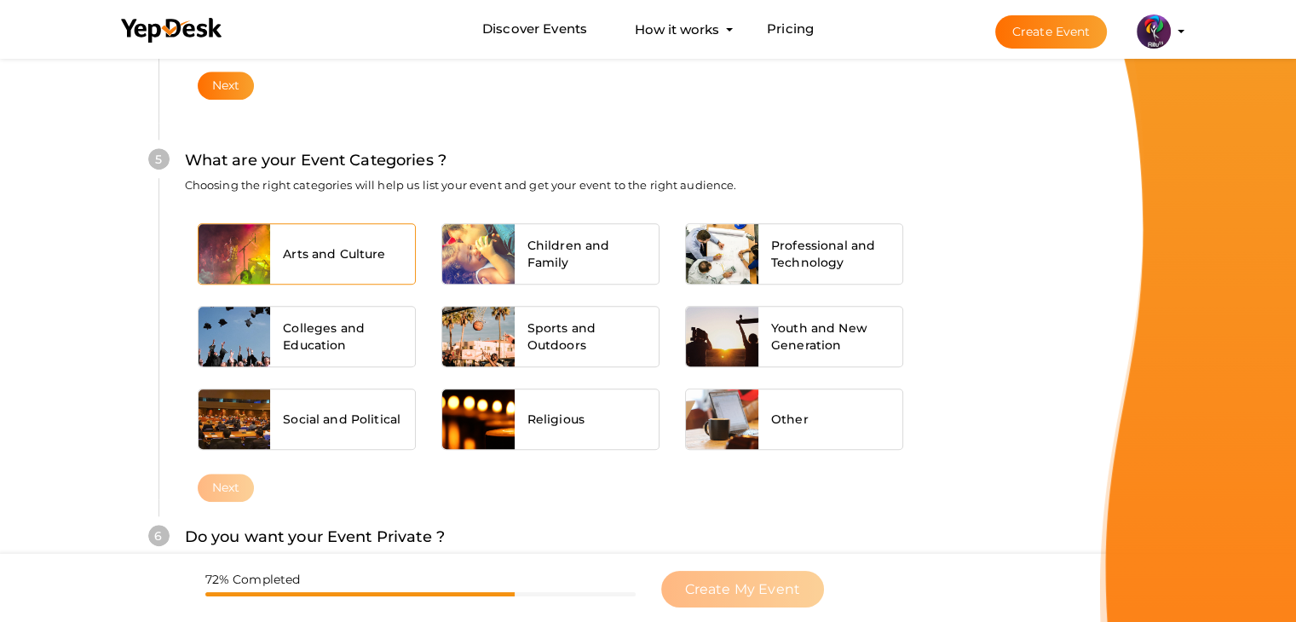
click at [382, 252] on span "Arts and Culture" at bounding box center [334, 253] width 102 height 17
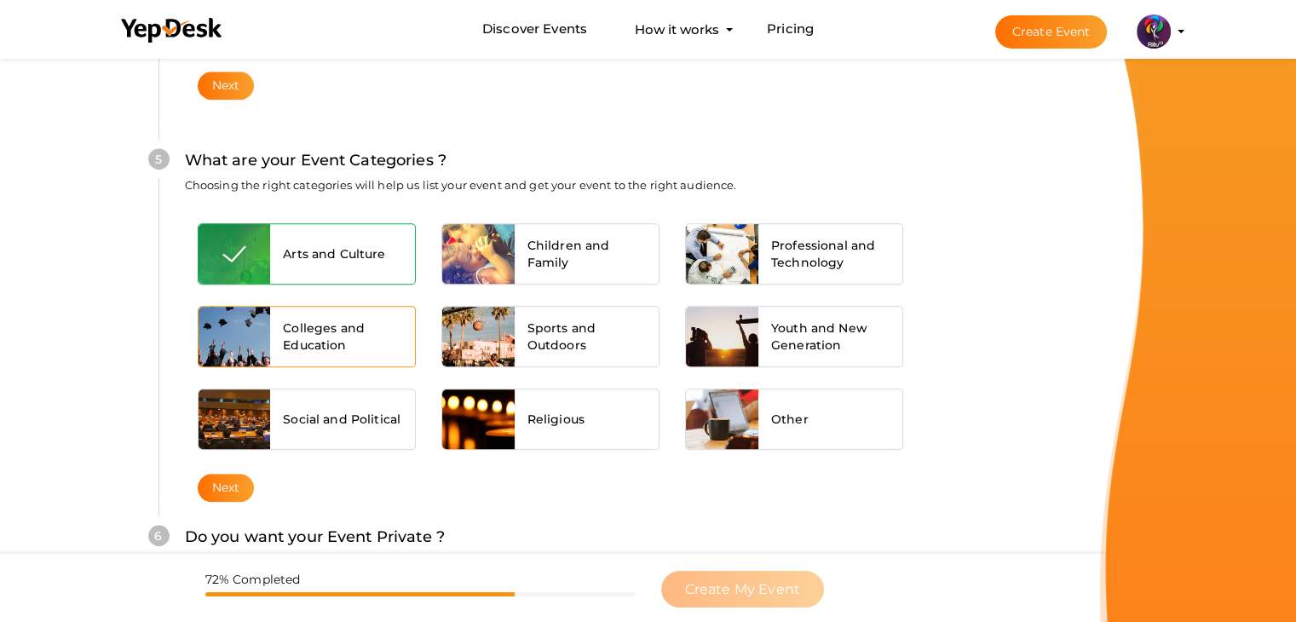
click at [372, 302] on div "Colleges and Education" at bounding box center [307, 335] width 244 height 66
click at [337, 343] on span "Colleges and Education" at bounding box center [342, 337] width 119 height 34
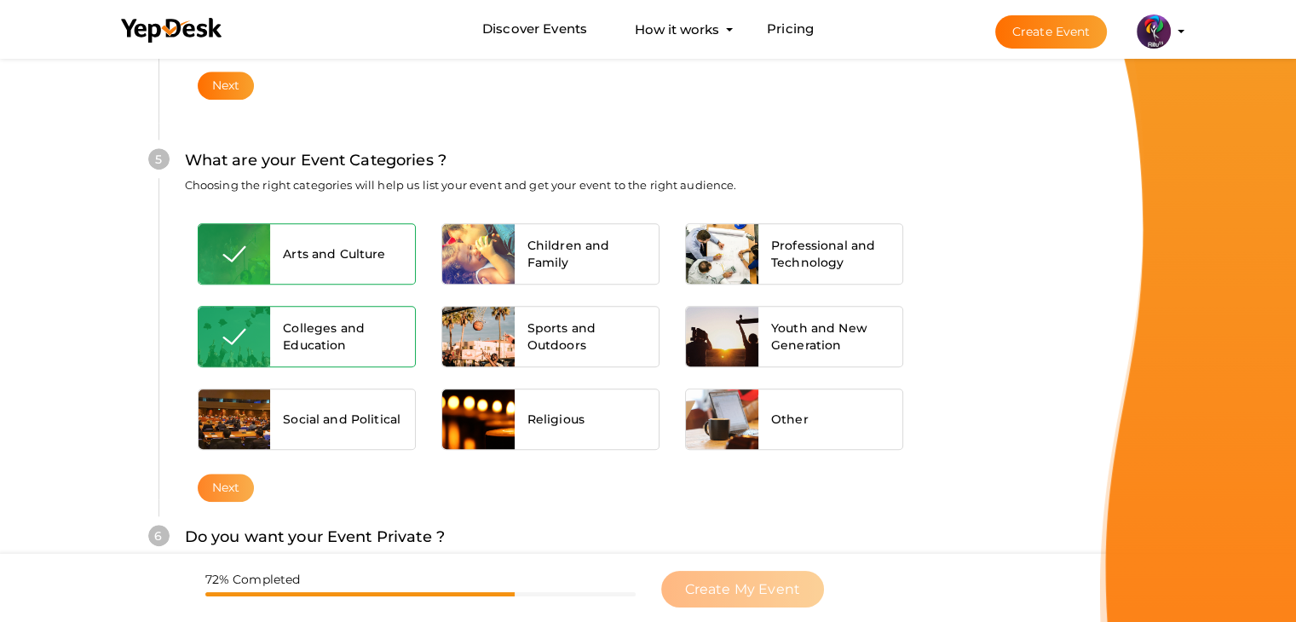
click at [234, 482] on button "Next" at bounding box center [226, 488] width 57 height 28
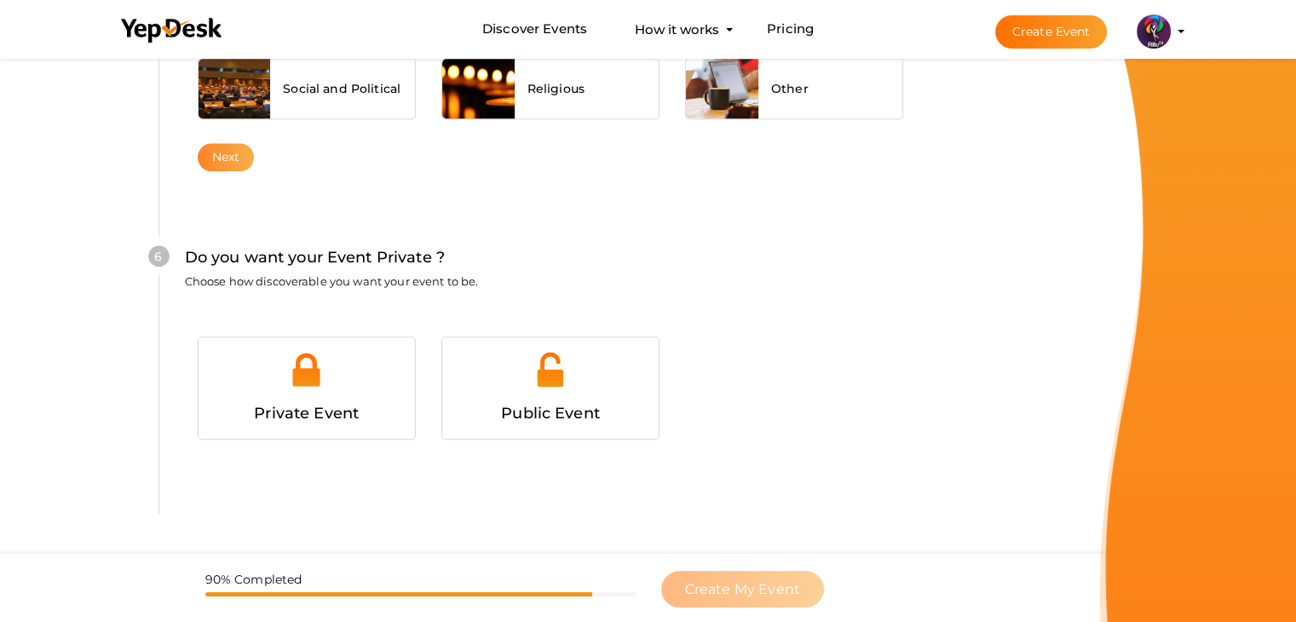
scroll to position [1600, 0]
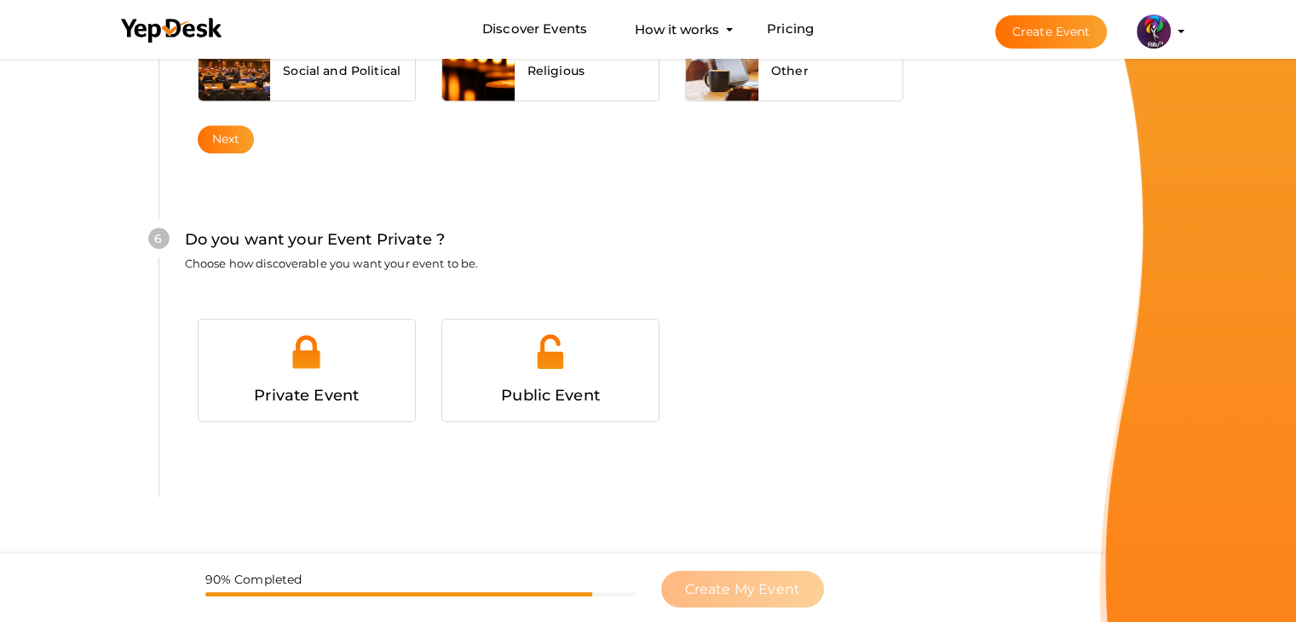
click at [518, 426] on div "Private Event Public Event" at bounding box center [551, 367] width 732 height 157
click at [554, 360] on img at bounding box center [550, 351] width 38 height 38
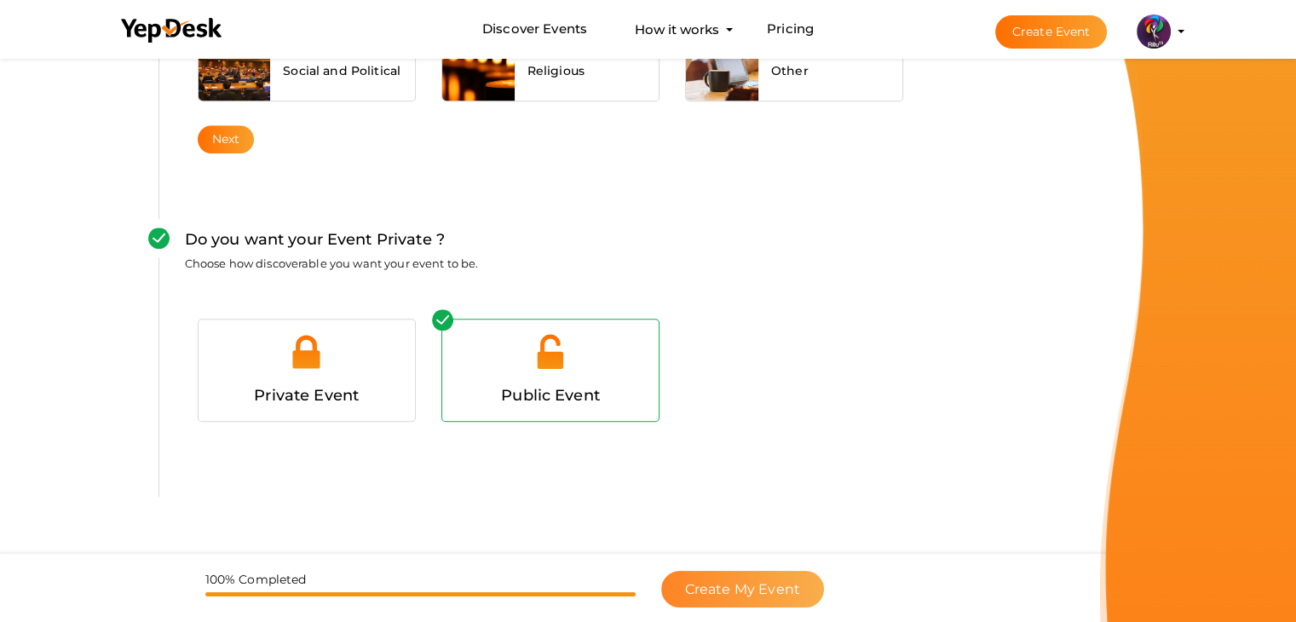
click at [751, 595] on span "Create My Event" at bounding box center [742, 589] width 115 height 16
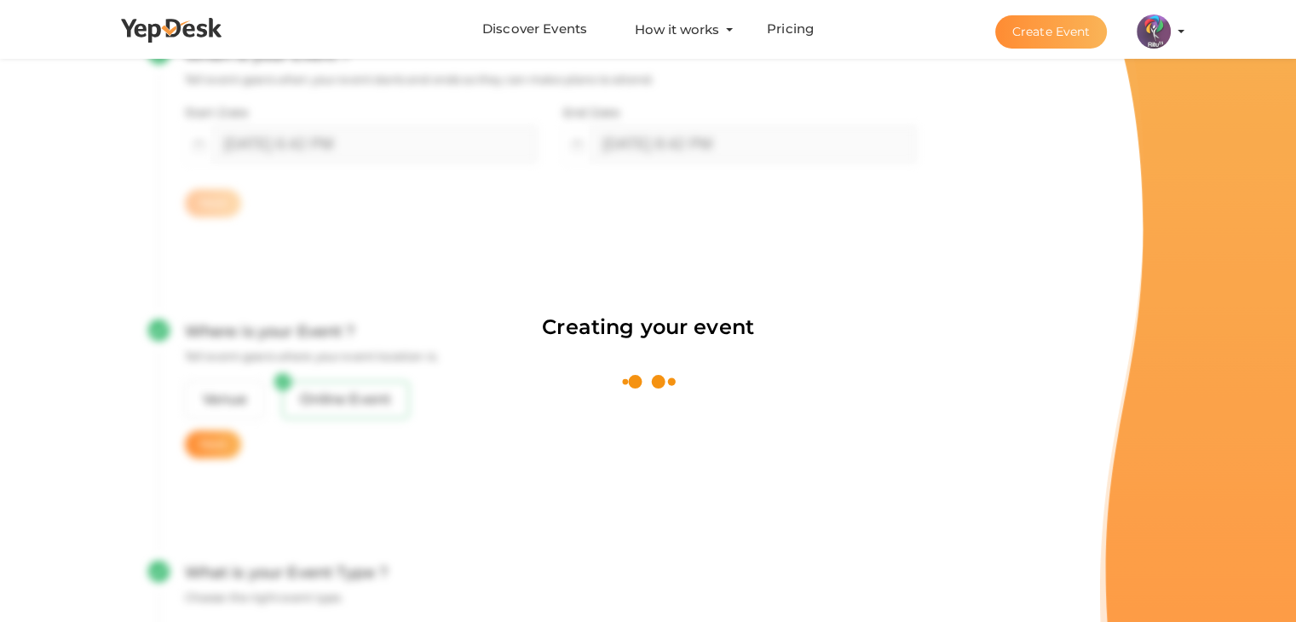
scroll to position [256, 0]
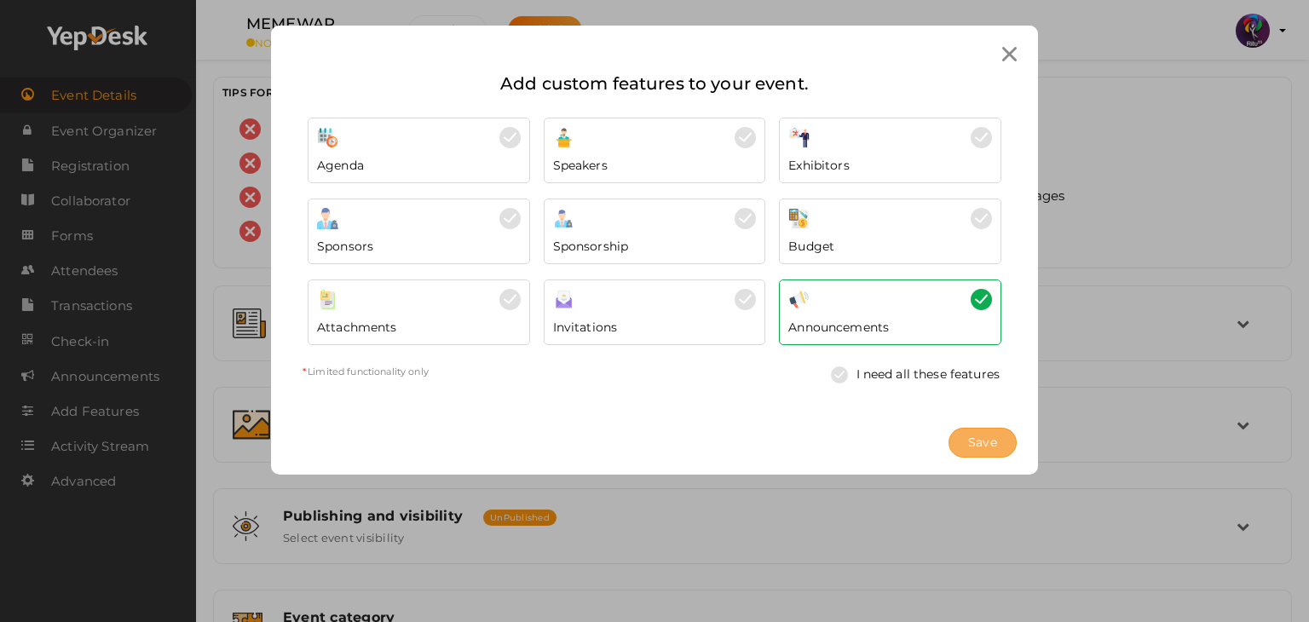
click at [976, 441] on span "Save" at bounding box center [982, 443] width 29 height 18
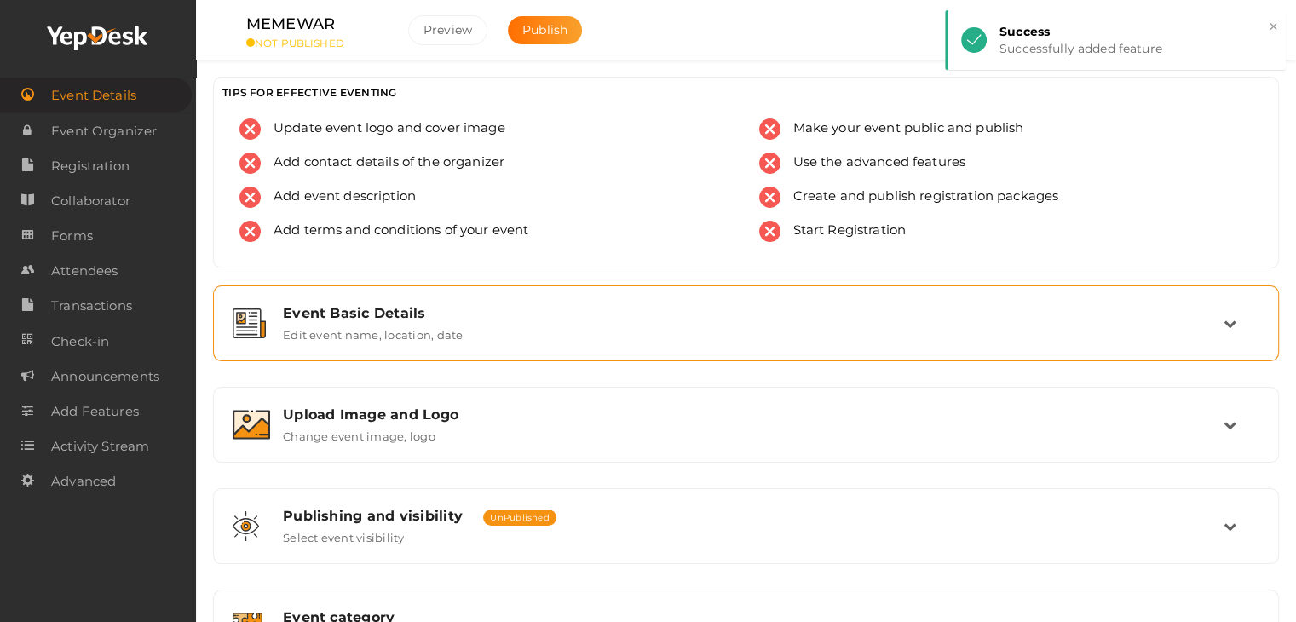
click at [409, 341] on label "Edit event name, location, date" at bounding box center [373, 331] width 180 height 20
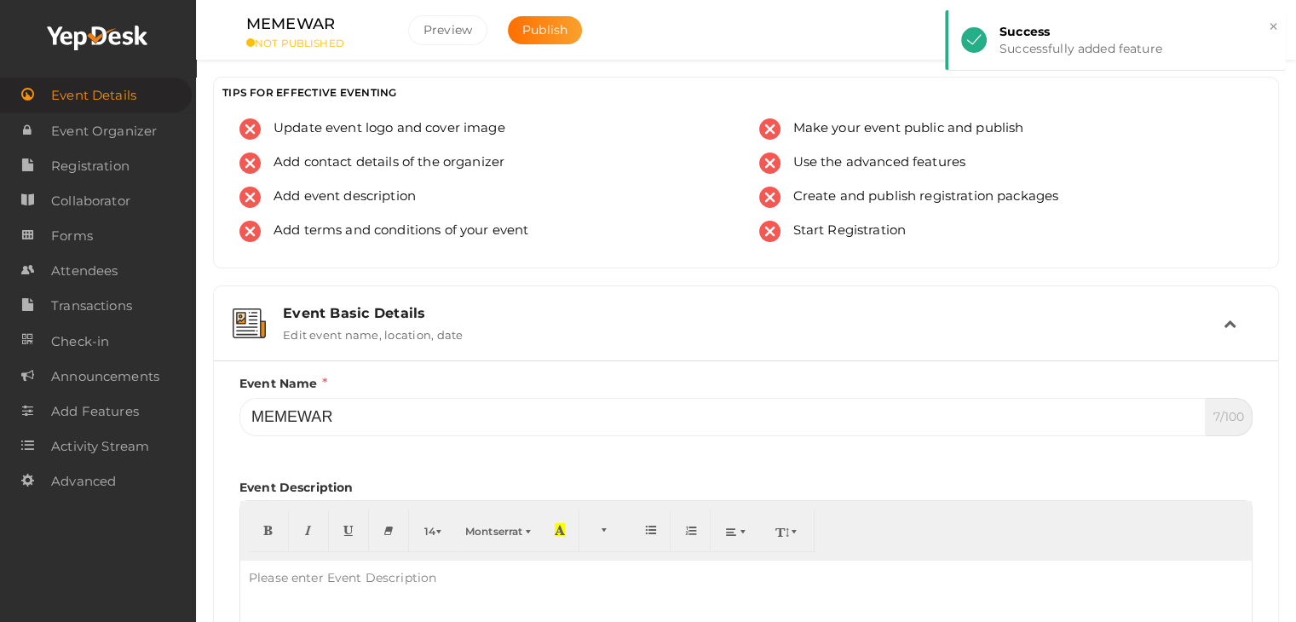
click at [409, 341] on label "Edit event name, location, date" at bounding box center [373, 331] width 180 height 20
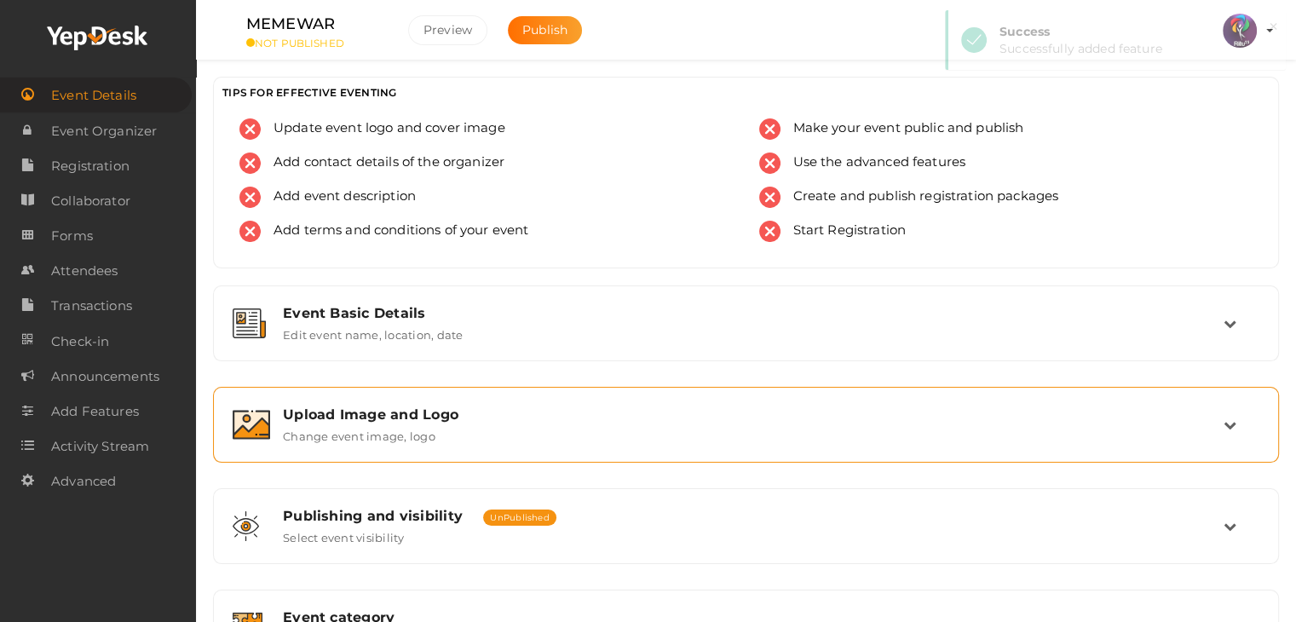
click at [422, 399] on div "Upload Image and Logo Change event image, logo" at bounding box center [745, 424] width 1047 height 57
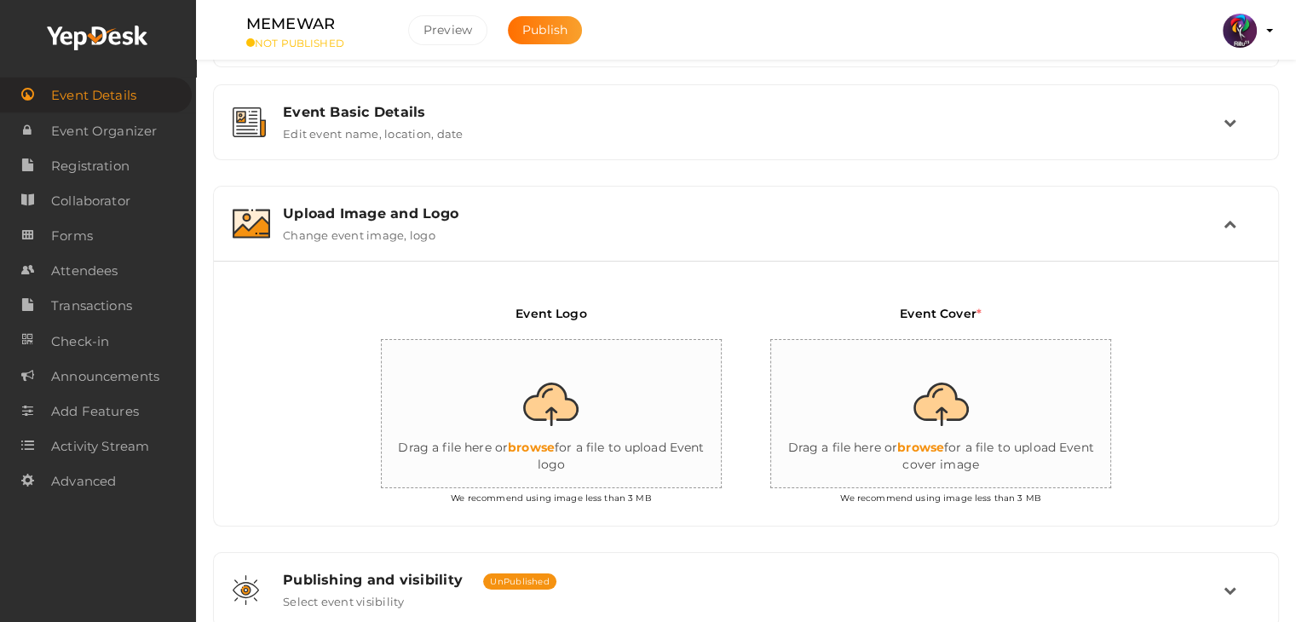
scroll to position [204, 0]
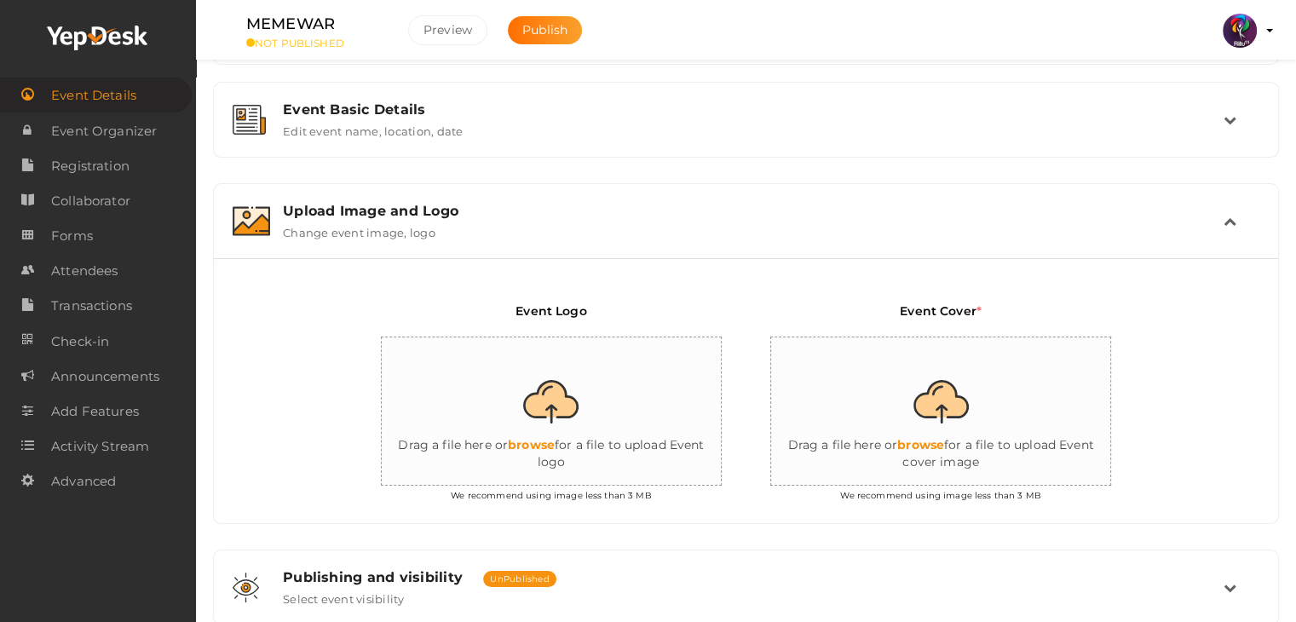
click at [685, 371] on input "file" at bounding box center [552, 411] width 341 height 149
type input "C:\fakepath\logo yepdesk.png"
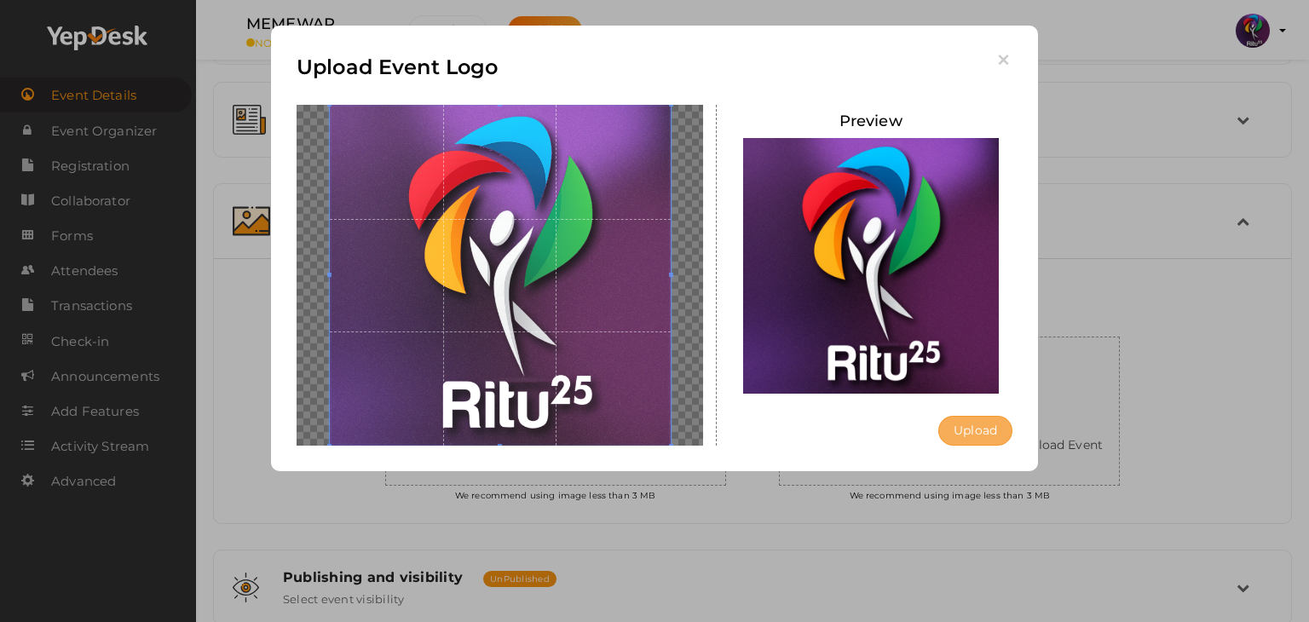
click at [983, 420] on button "Upload" at bounding box center [975, 431] width 74 height 30
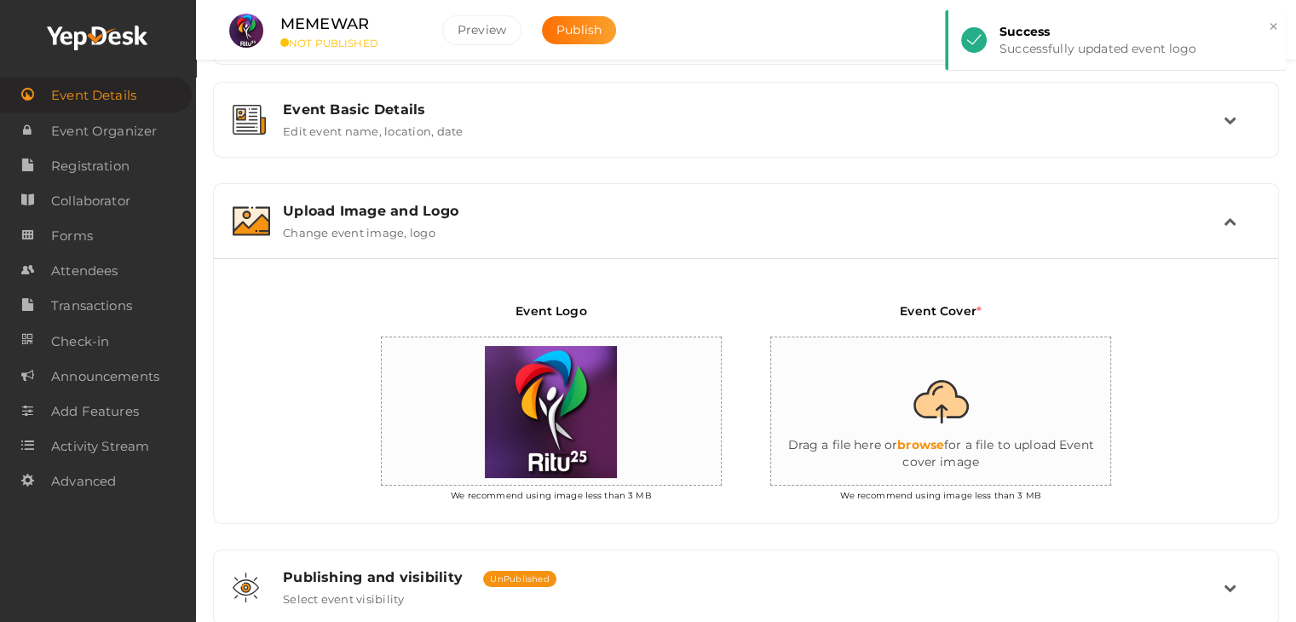
click at [1024, 407] on input "file" at bounding box center [941, 411] width 341 height 149
type input "C:\fakepath\IMG_20251010_183607_578.png"
